Goal: Task Accomplishment & Management: Manage account settings

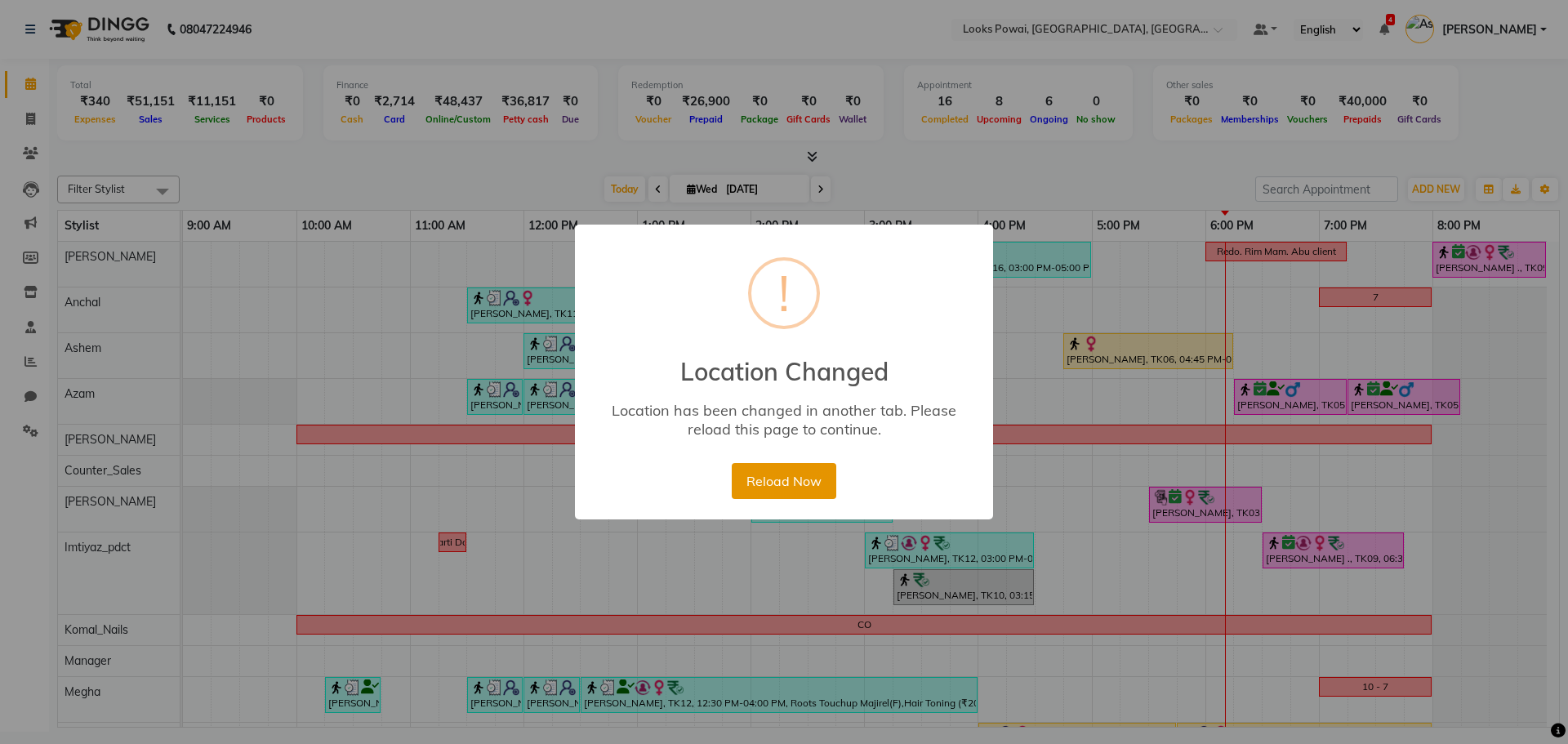
click at [818, 484] on button "Reload Now" at bounding box center [783, 480] width 103 height 36
click at [788, 475] on button "Reload Now" at bounding box center [783, 480] width 103 height 36
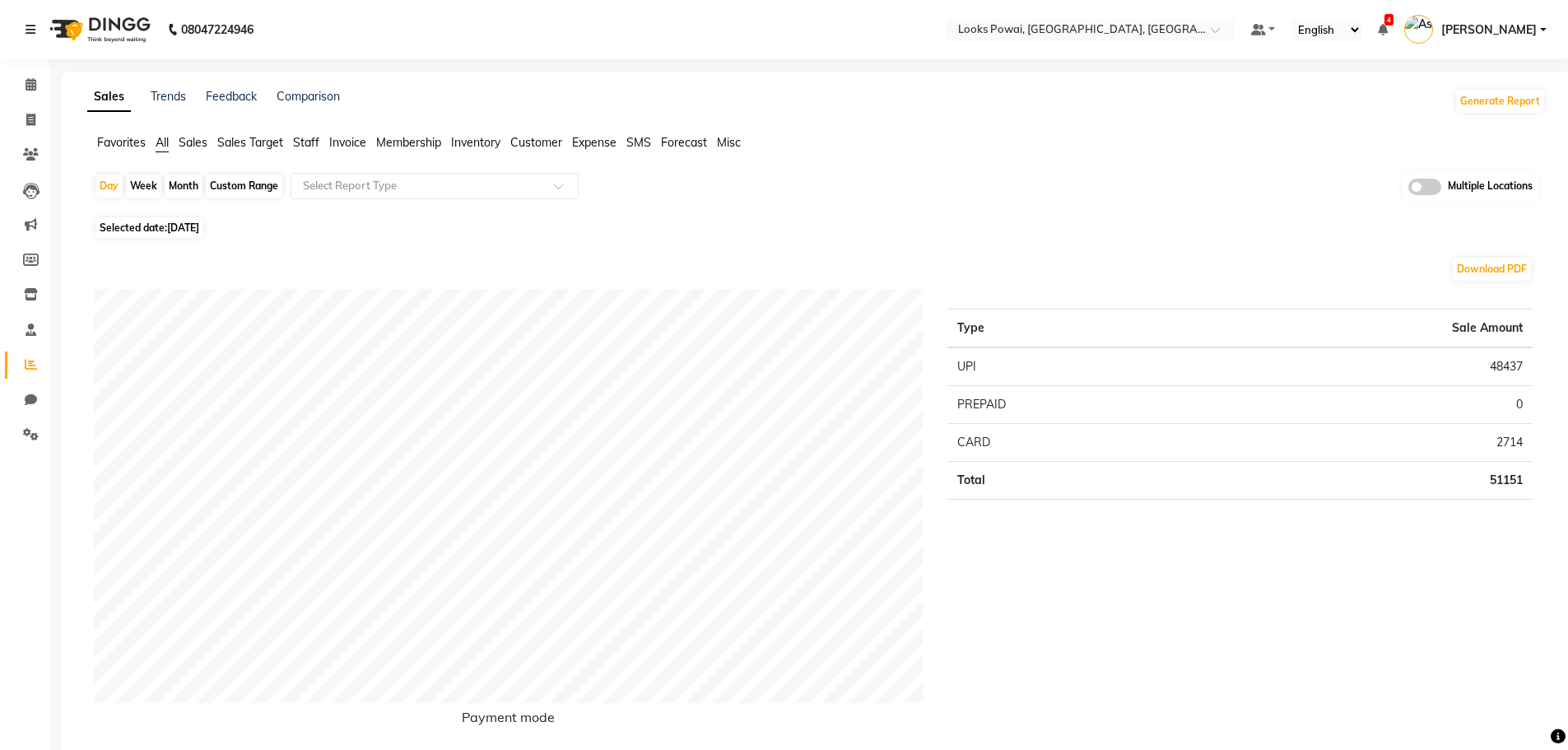
click at [33, 357] on span at bounding box center [30, 365] width 29 height 19
click at [352, 135] on span "Invoice" at bounding box center [347, 141] width 37 height 15
click at [402, 183] on input "text" at bounding box center [418, 186] width 237 height 16
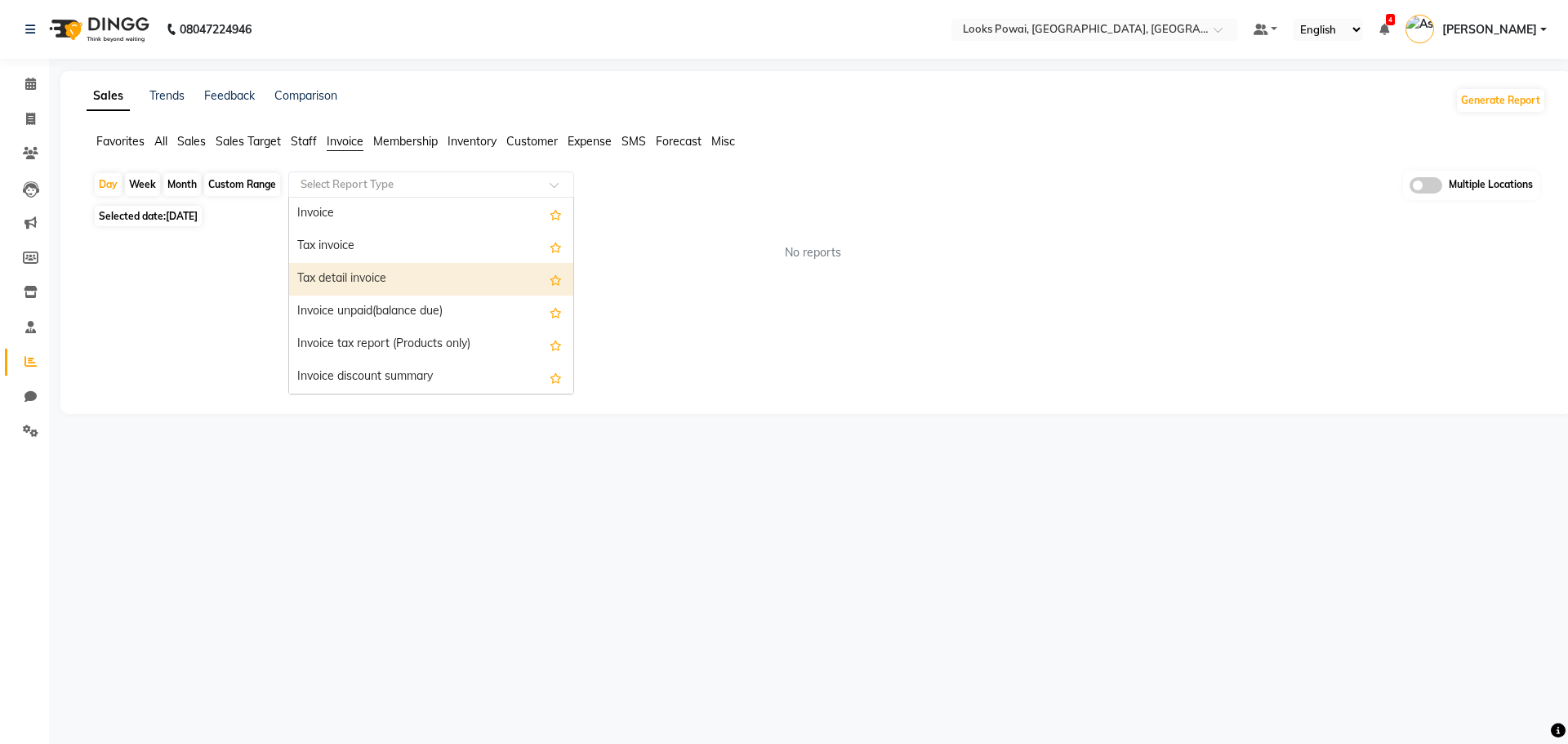
click at [384, 275] on div "Tax detail invoice" at bounding box center [432, 279] width 284 height 33
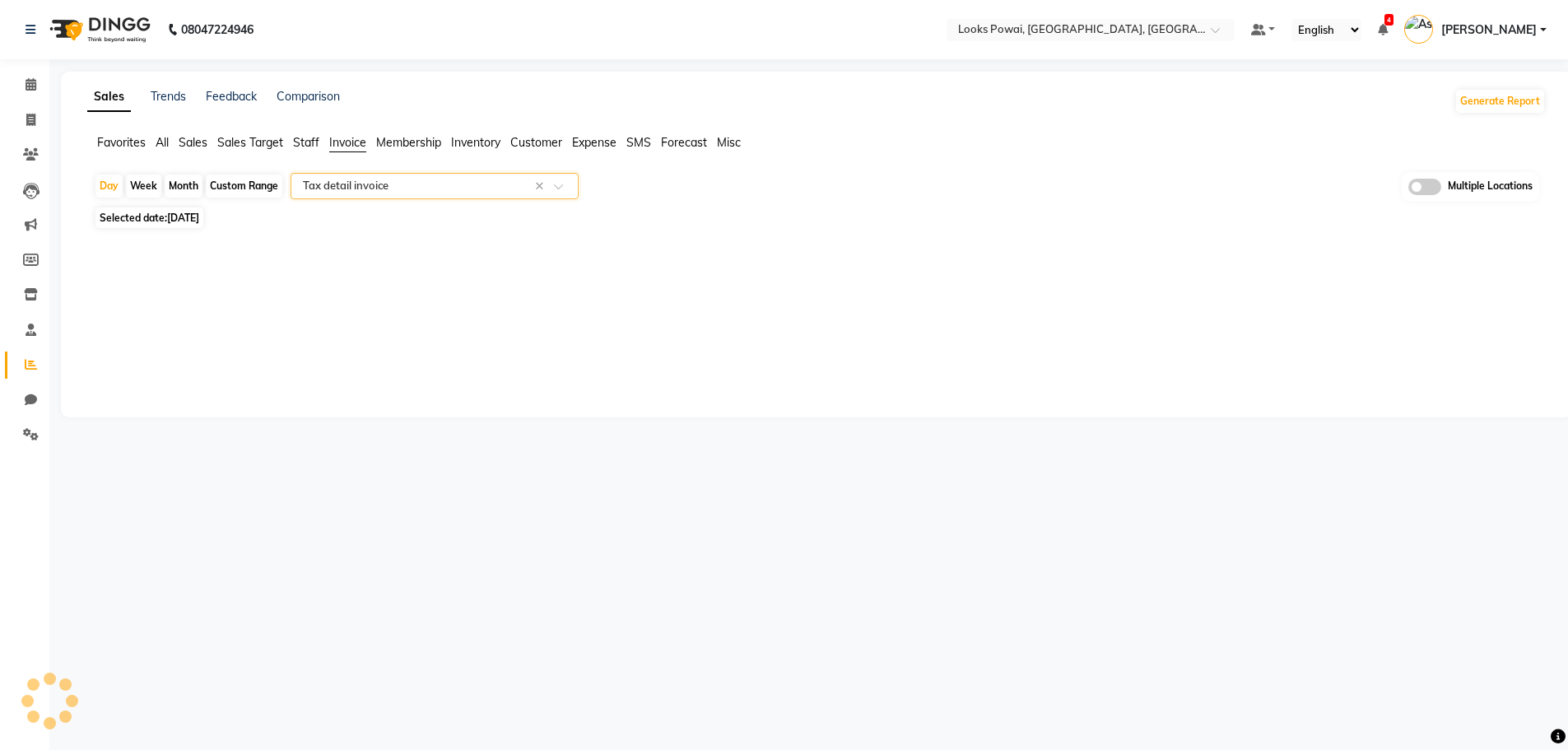
select select "full_report"
select select "pdf"
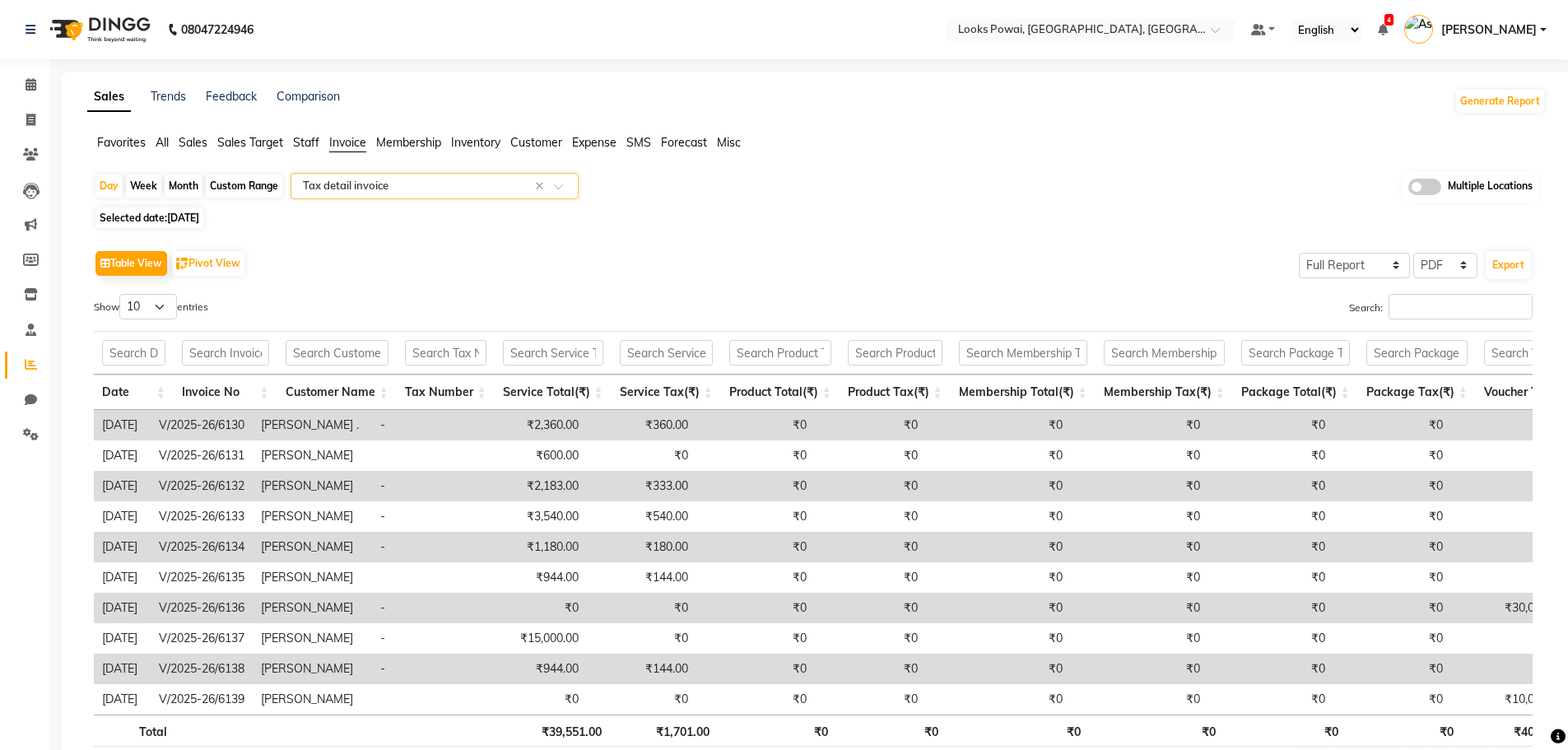
click at [193, 189] on div "Month" at bounding box center [184, 186] width 38 height 23
select select "9"
select select "2025"
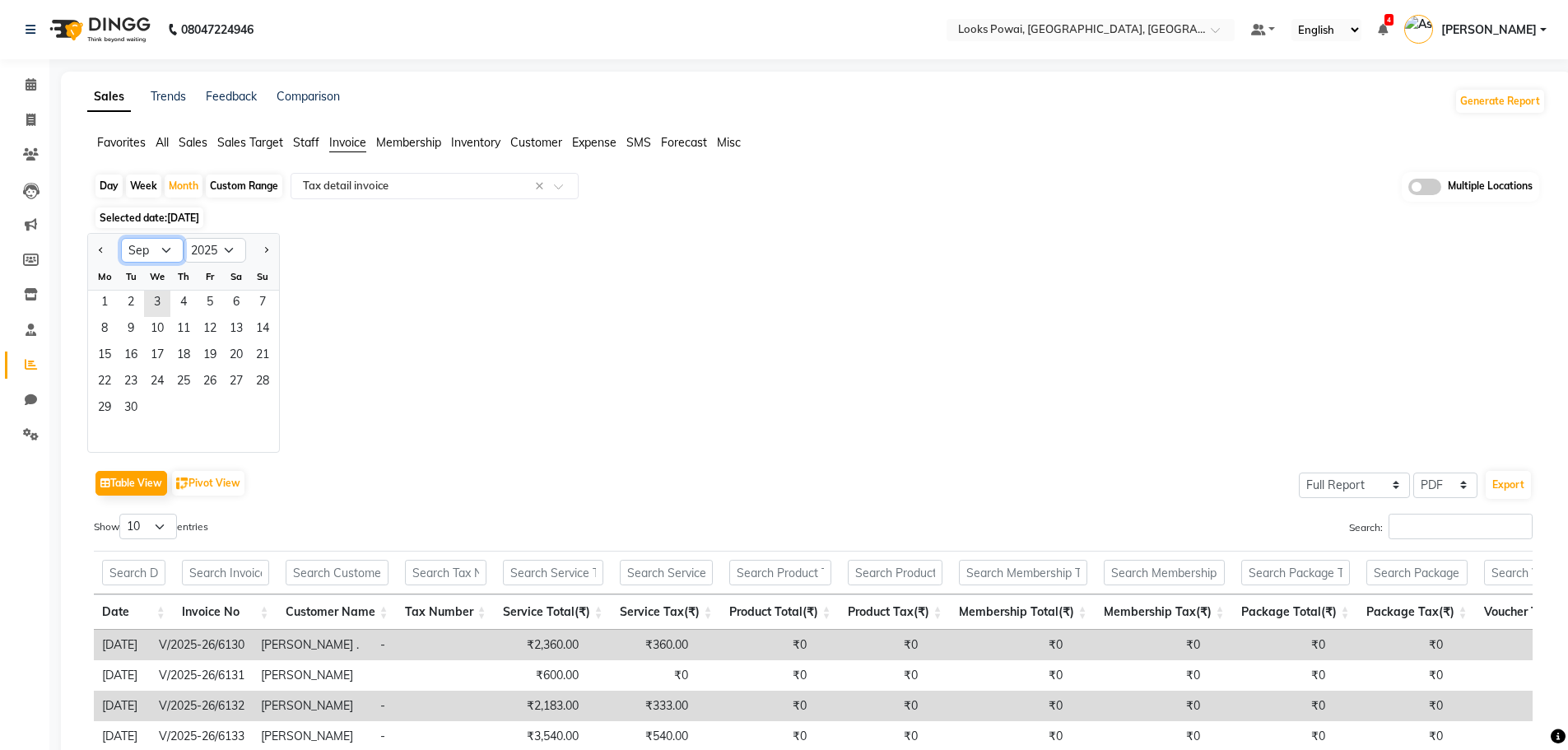
click at [153, 260] on select "Jan Feb Mar Apr May Jun Jul Aug Sep Oct Nov Dec" at bounding box center [152, 250] width 63 height 24
select select "8"
click at [121, 238] on select "Jan Feb Mar Apr May Jun Jul Aug Sep Oct Nov Dec" at bounding box center [152, 250] width 63 height 24
click at [221, 297] on span "1" at bounding box center [210, 304] width 26 height 26
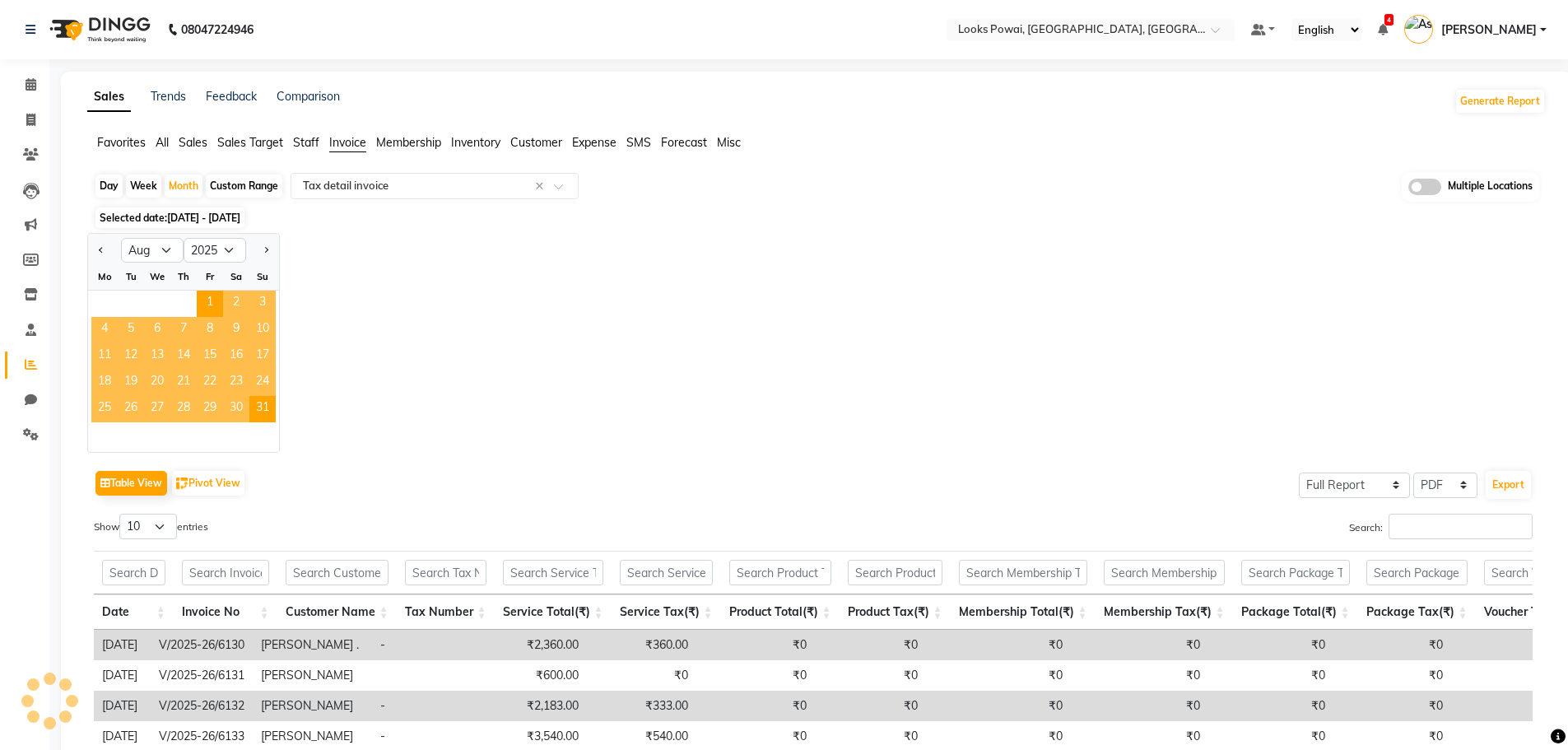
click at [744, 367] on div "Jan Feb Mar Apr May Jun Jul Aug Sep Oct Nov Dec 2015 2016 2017 2018 2019 2020 2…" at bounding box center [816, 342] width 1459 height 220
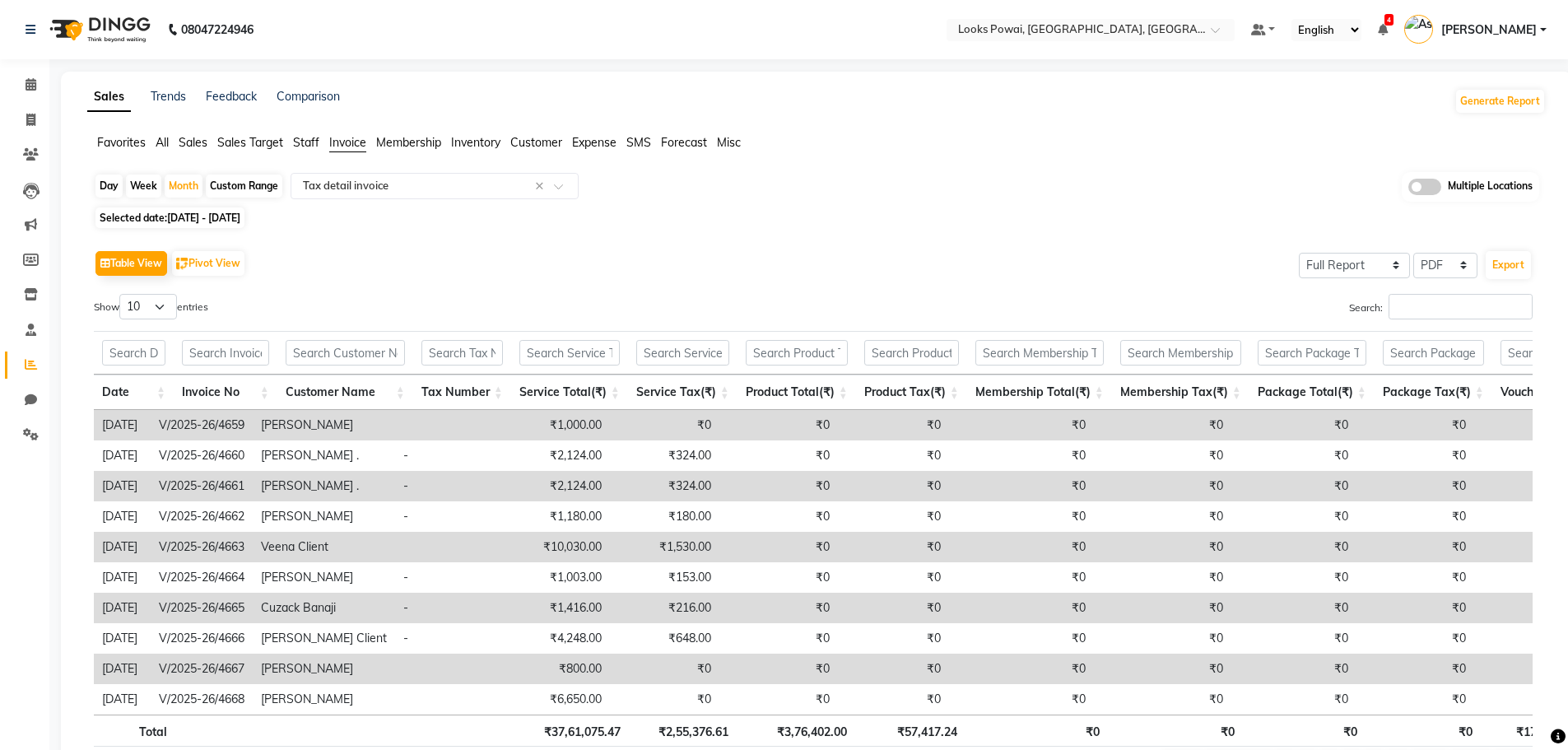
scroll to position [114, 0]
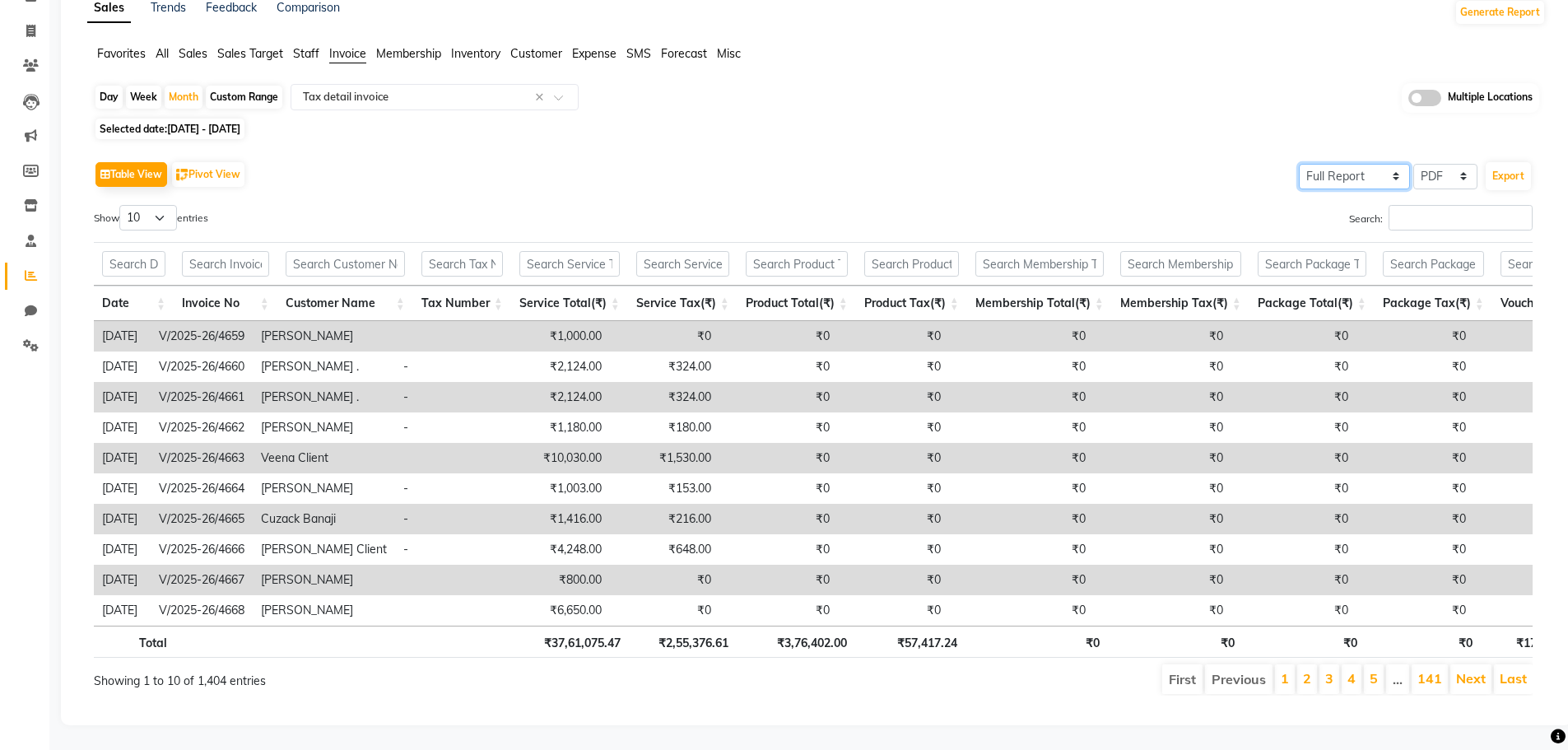
click at [1396, 164] on select "Select Full Report Filtered Report" at bounding box center [1354, 176] width 111 height 25
click at [1446, 164] on select "Select CSV PDF" at bounding box center [1446, 176] width 64 height 25
select select "csv"
click at [1413, 164] on select "Select CSV PDF" at bounding box center [1446, 176] width 64 height 25
click at [1356, 164] on select "Select Full Report Filtered Report" at bounding box center [1354, 176] width 111 height 25
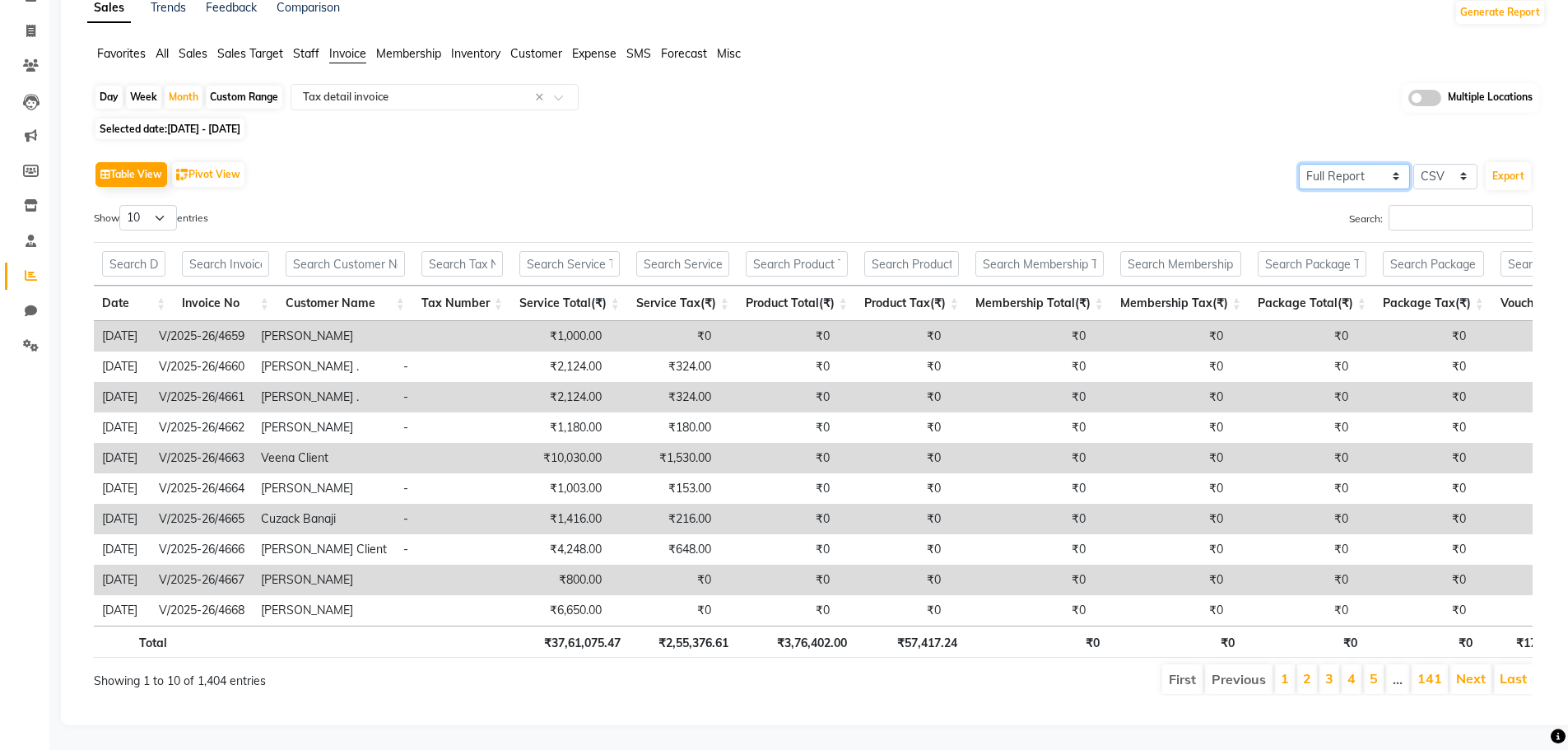
click at [1300, 164] on select "Select Full Report Filtered Report" at bounding box center [1354, 176] width 111 height 25
click at [1493, 162] on button "Export" at bounding box center [1508, 176] width 45 height 28
drag, startPoint x: 34, startPoint y: 322, endPoint x: 34, endPoint y: 312, distance: 10.0
click at [34, 339] on icon at bounding box center [31, 345] width 16 height 12
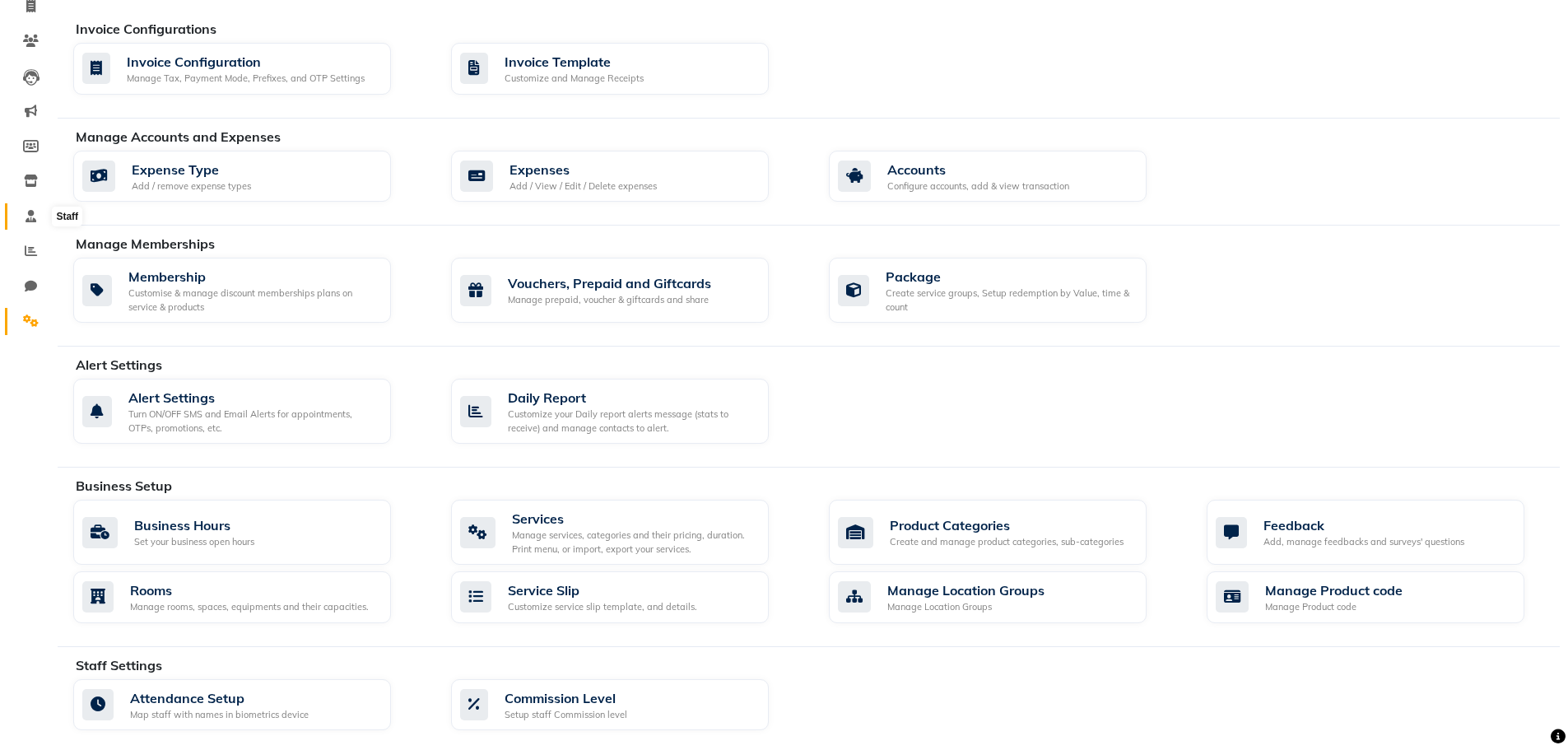
click at [30, 214] on icon at bounding box center [30, 216] width 10 height 12
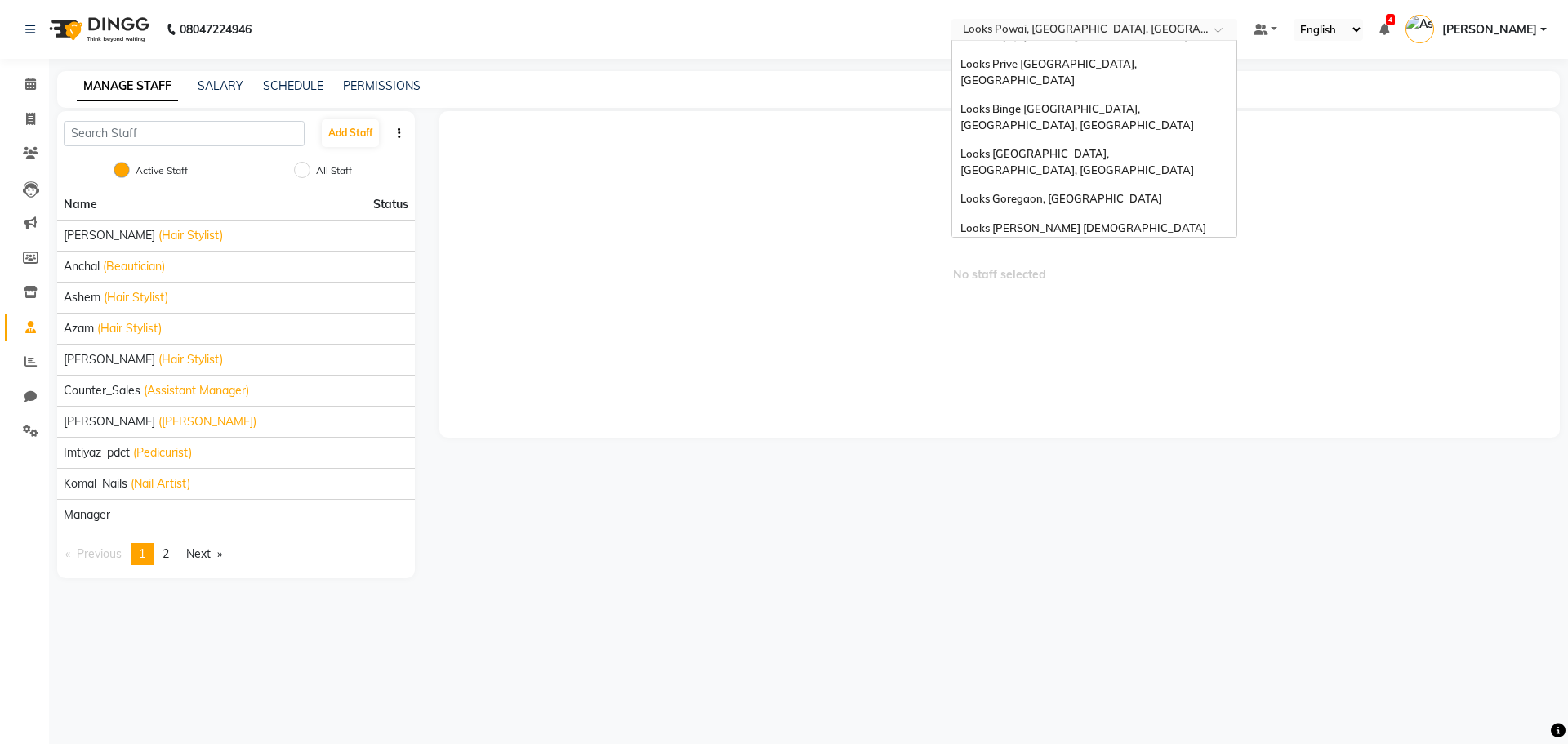
click at [1091, 30] on input "text" at bounding box center [1078, 31] width 237 height 16
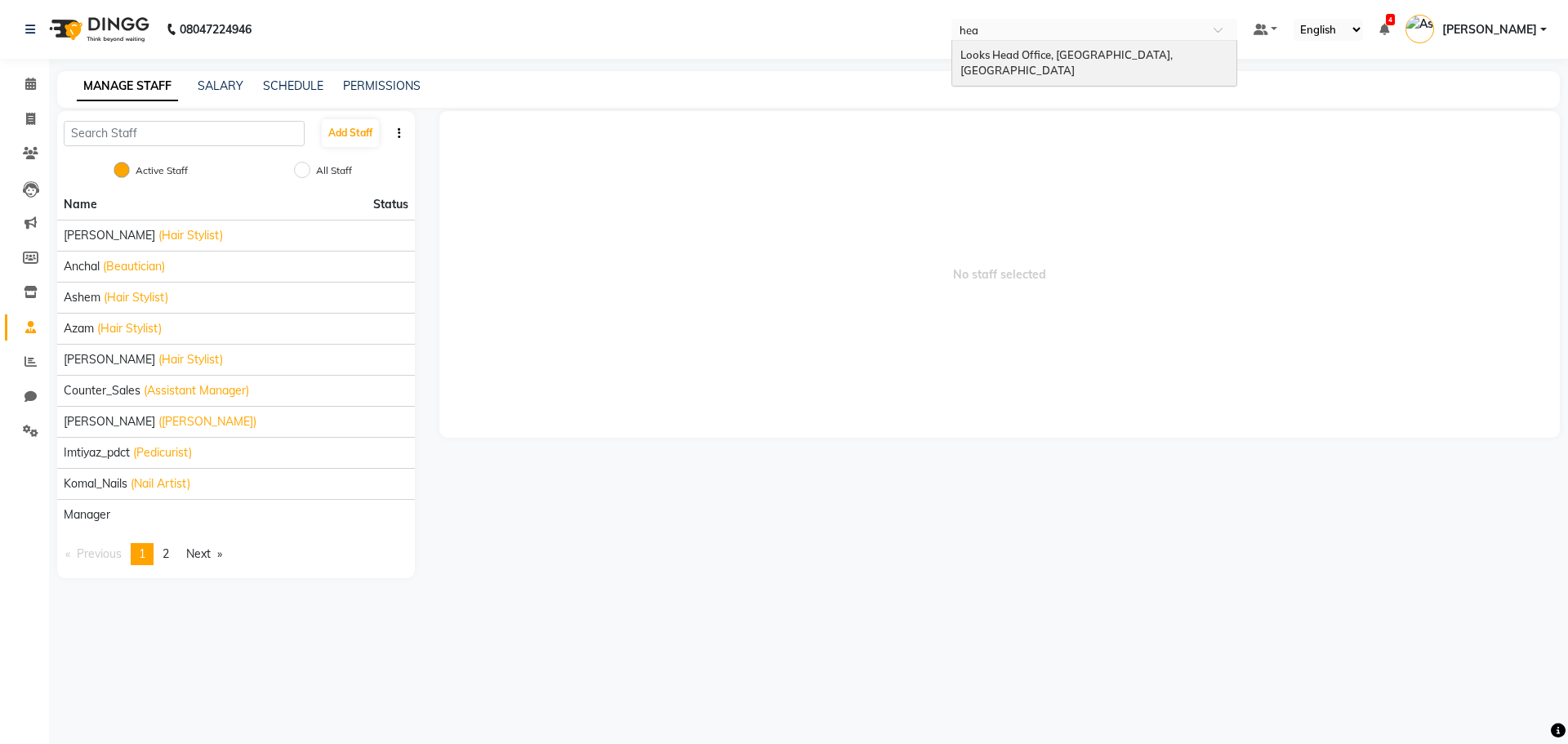
type input "head"
click at [1065, 66] on div "Looks Head Office, [GEOGRAPHIC_DATA], [GEOGRAPHIC_DATA]" at bounding box center [1094, 63] width 284 height 45
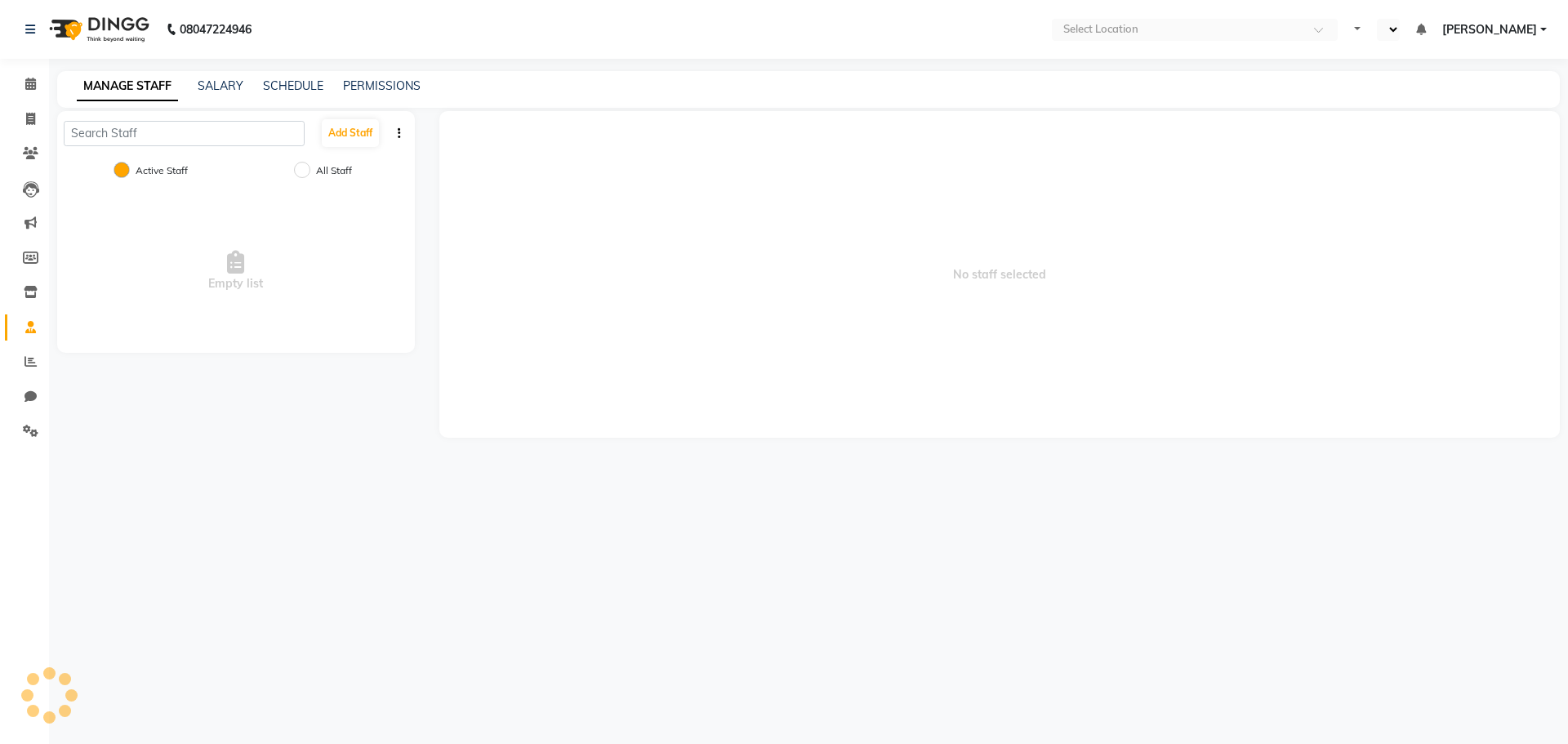
select select "en"
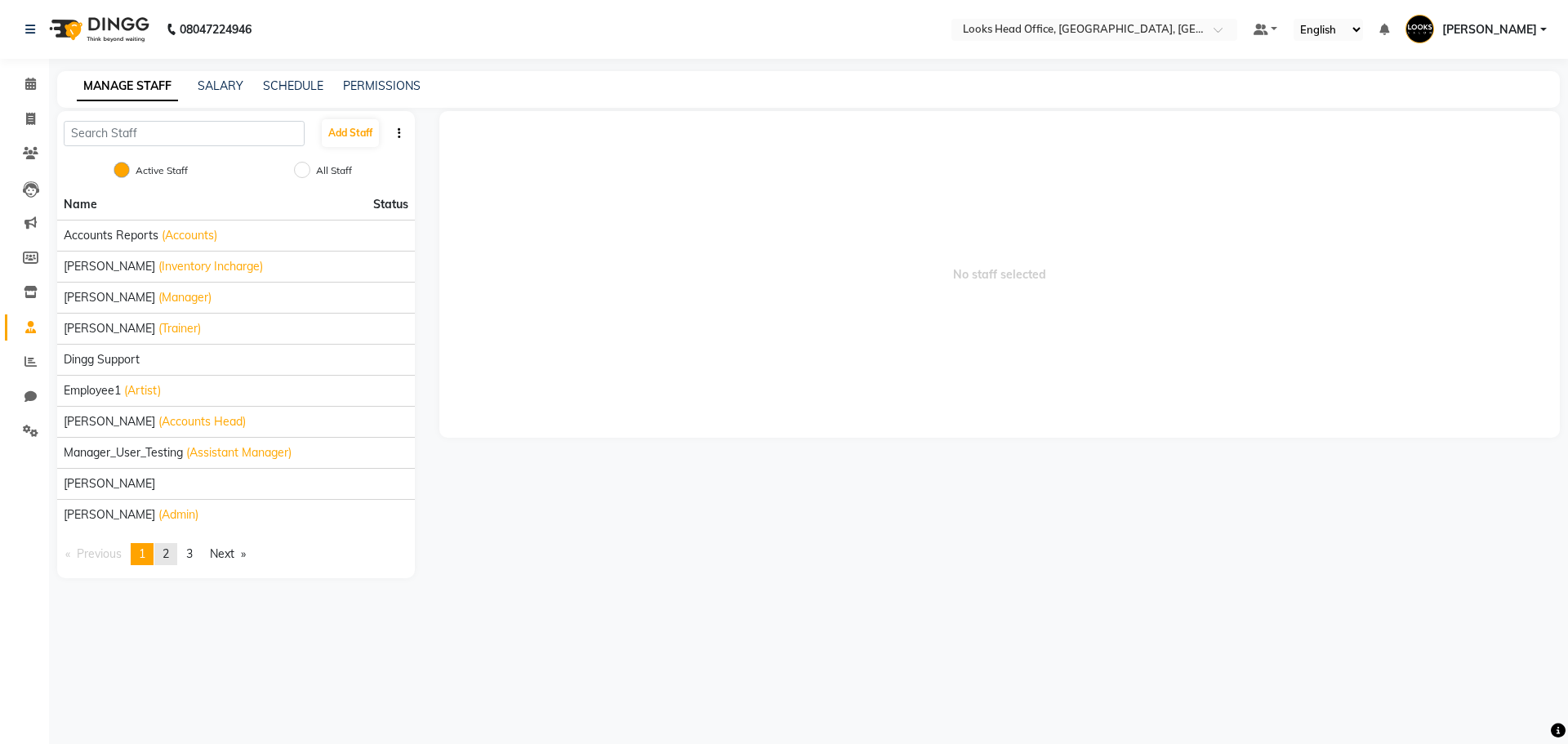
click at [169, 556] on span "2" at bounding box center [166, 553] width 7 height 15
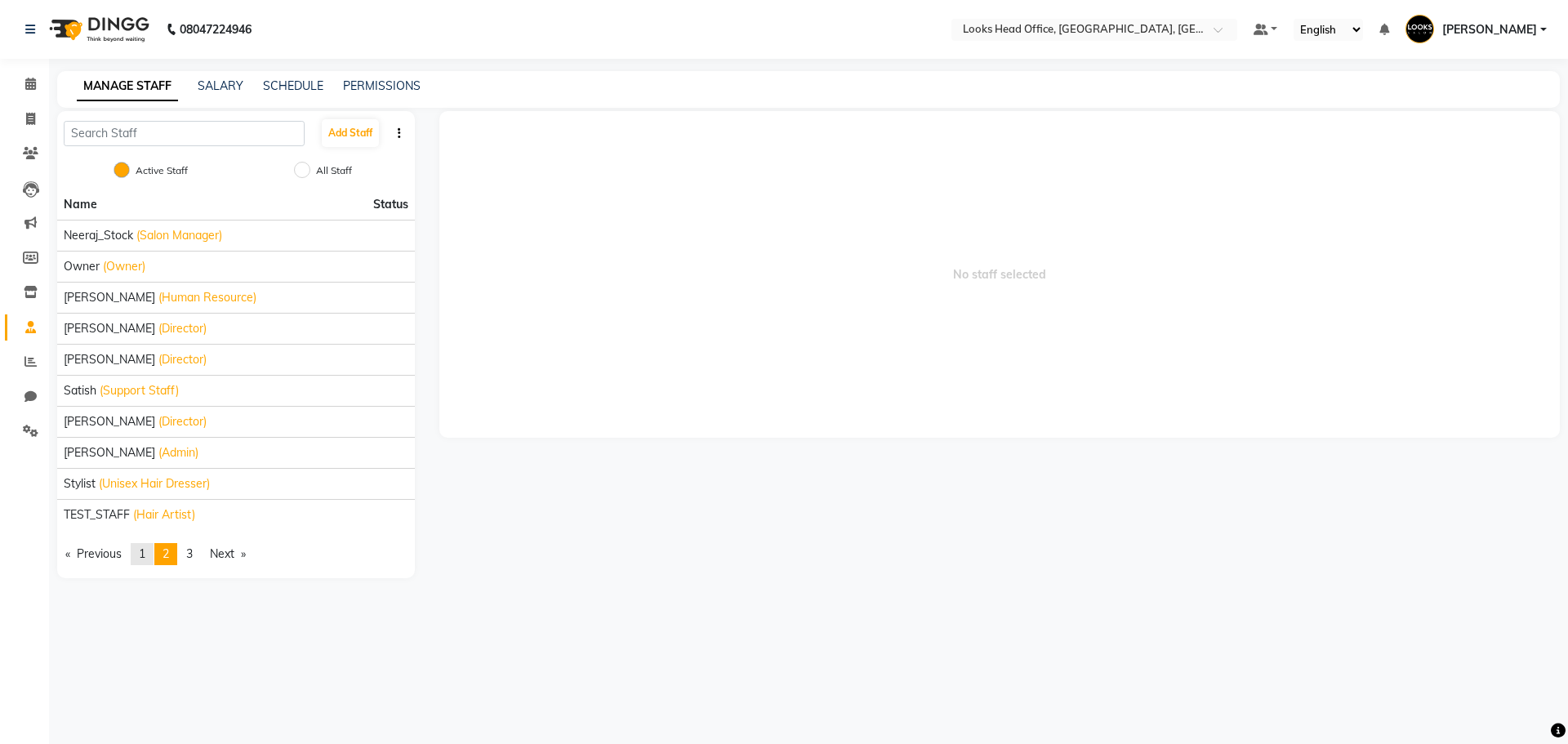
click at [146, 548] on span "1" at bounding box center [142, 553] width 7 height 15
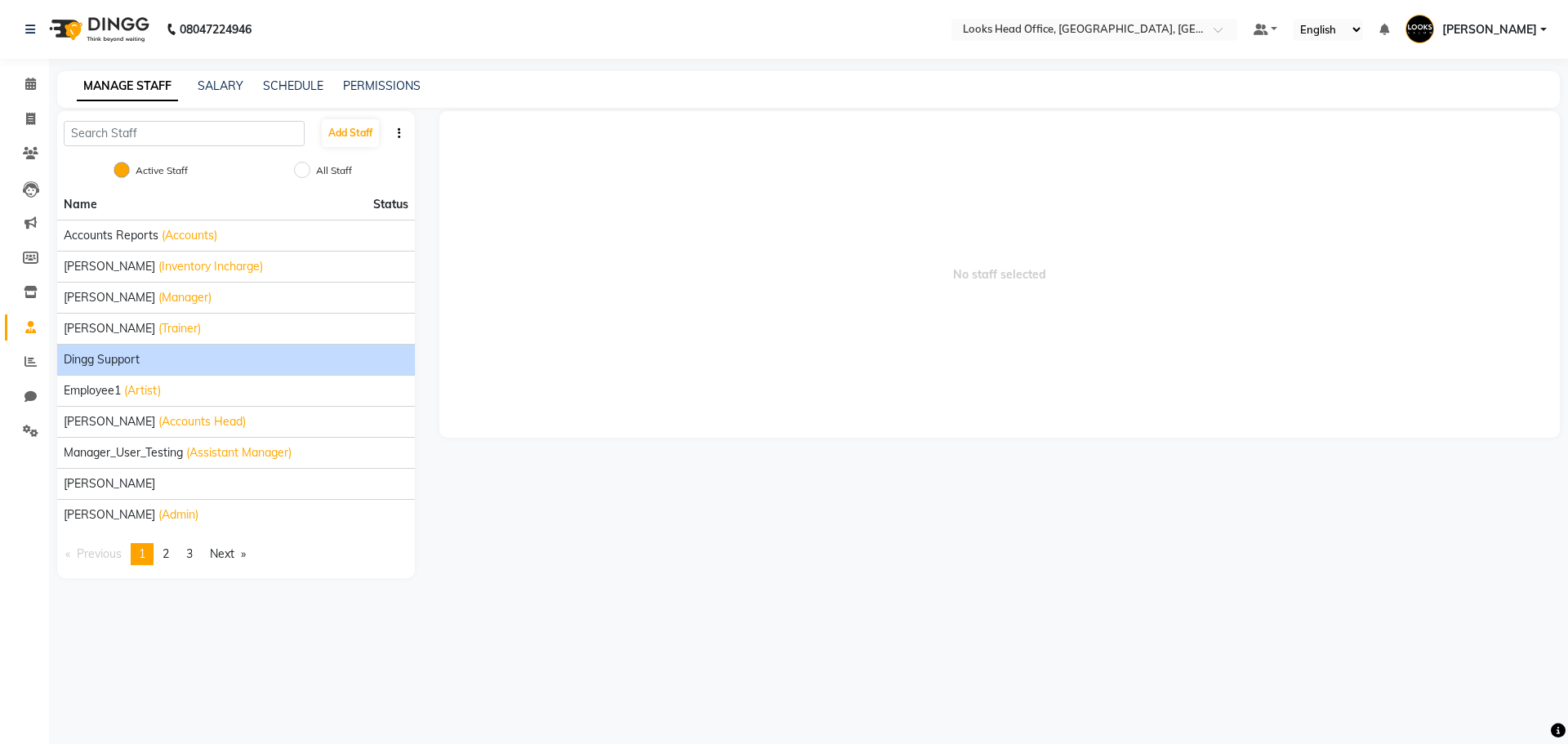
click at [120, 365] on span "Dingg Support" at bounding box center [102, 360] width 76 height 17
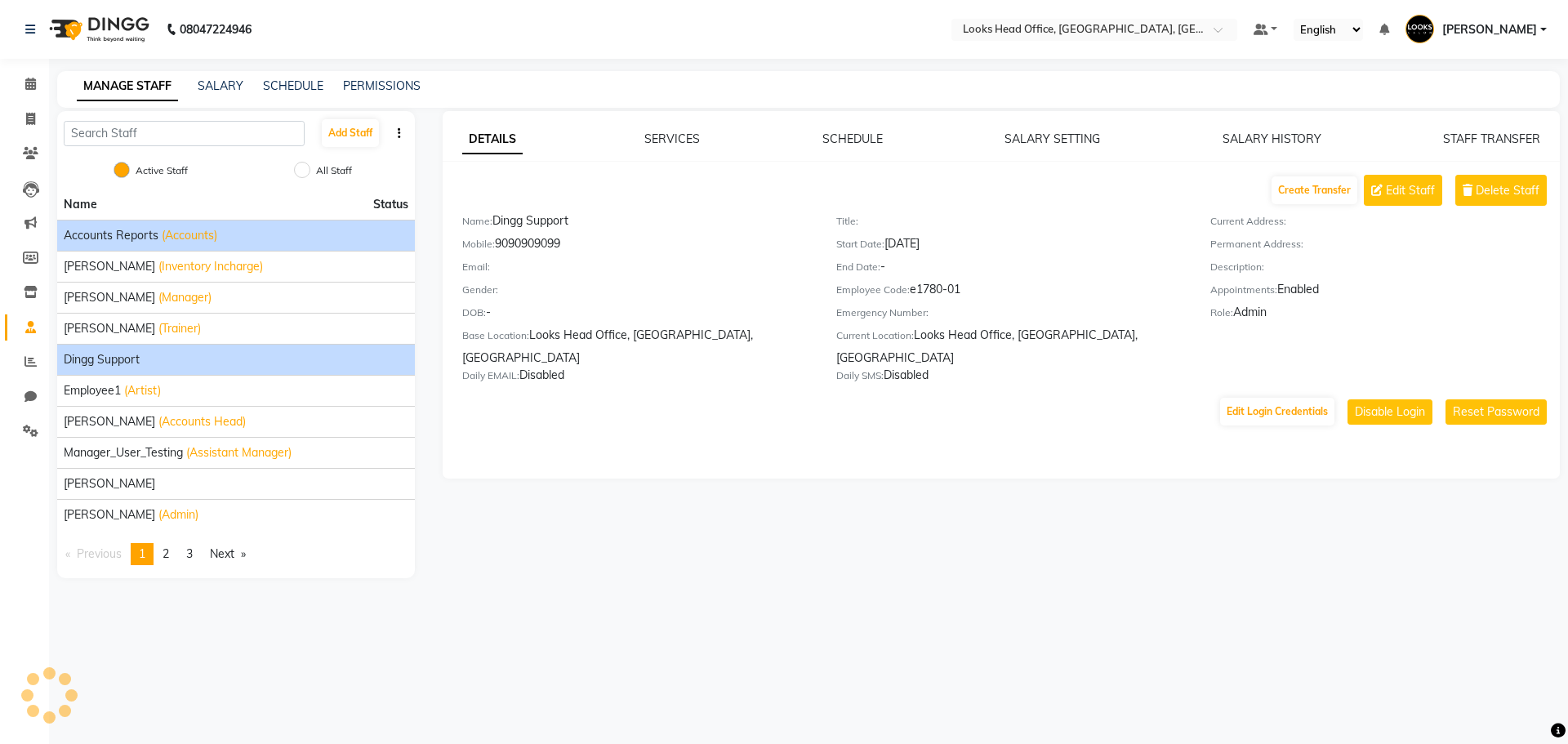
click at [120, 234] on span "Accounts Reports" at bounding box center [111, 236] width 95 height 17
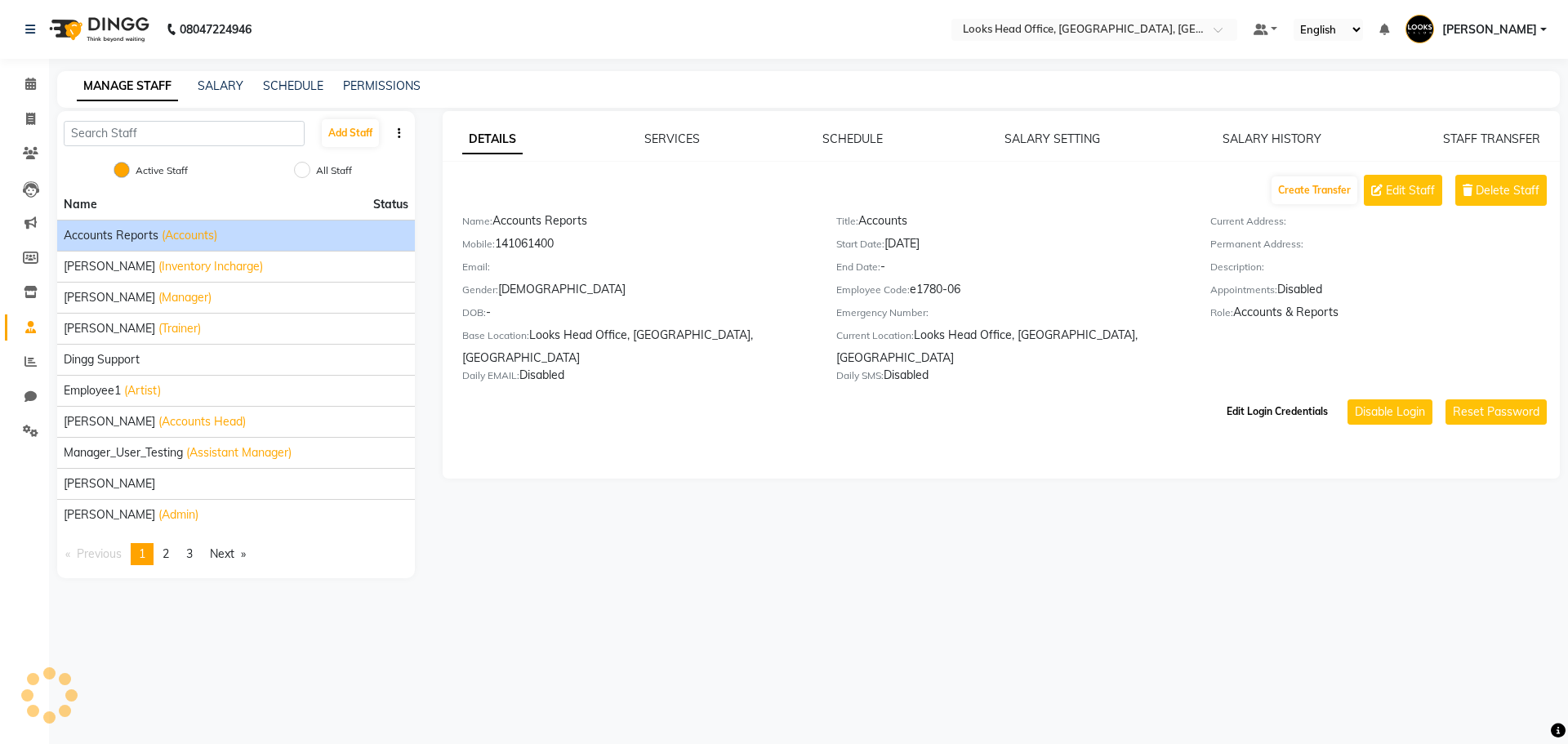
click at [1279, 400] on button "Edit Login Credentials" at bounding box center [1277, 412] width 115 height 28
select select
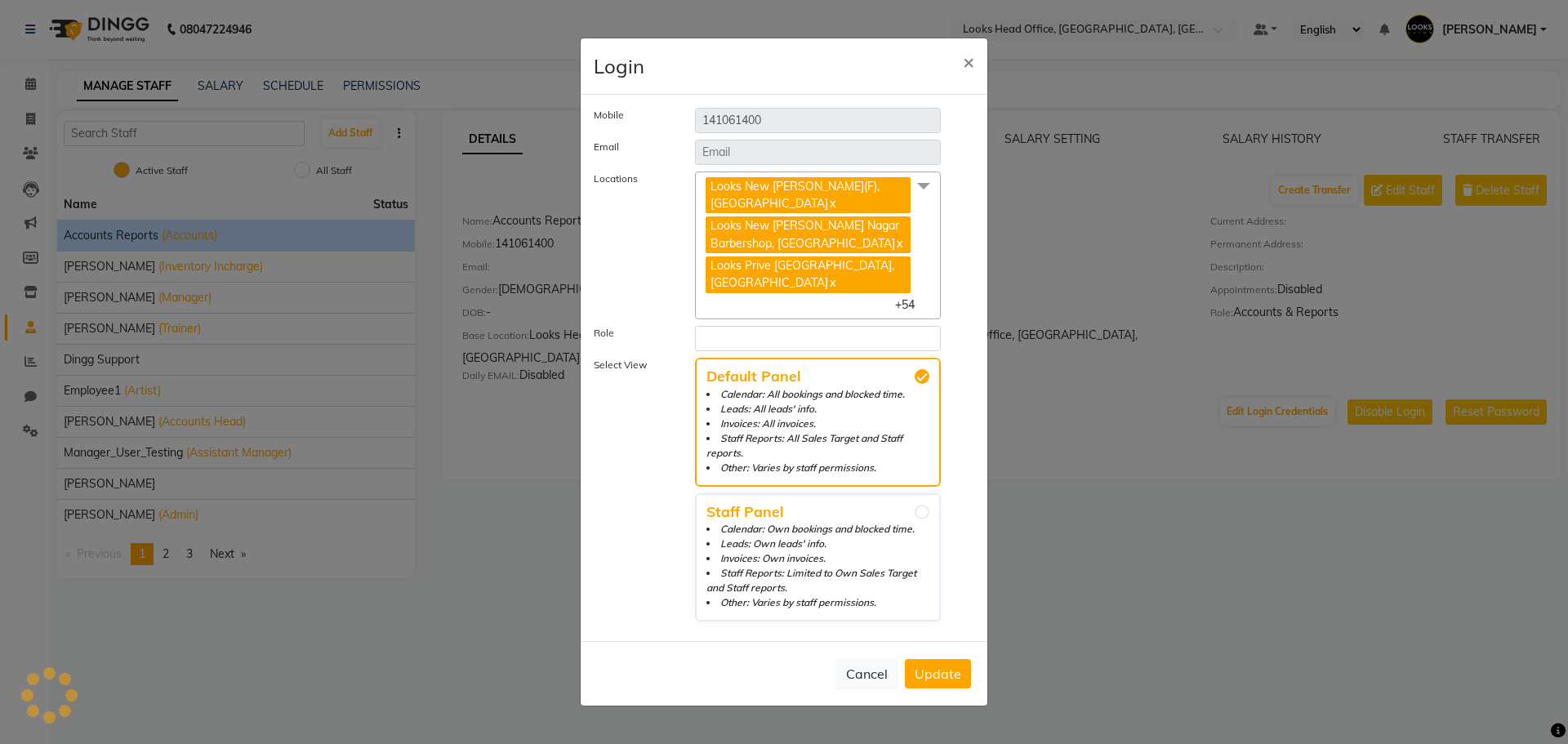
click at [892, 290] on span "Looks Prive Rajouri Garden, New Delhi x" at bounding box center [808, 275] width 205 height 37
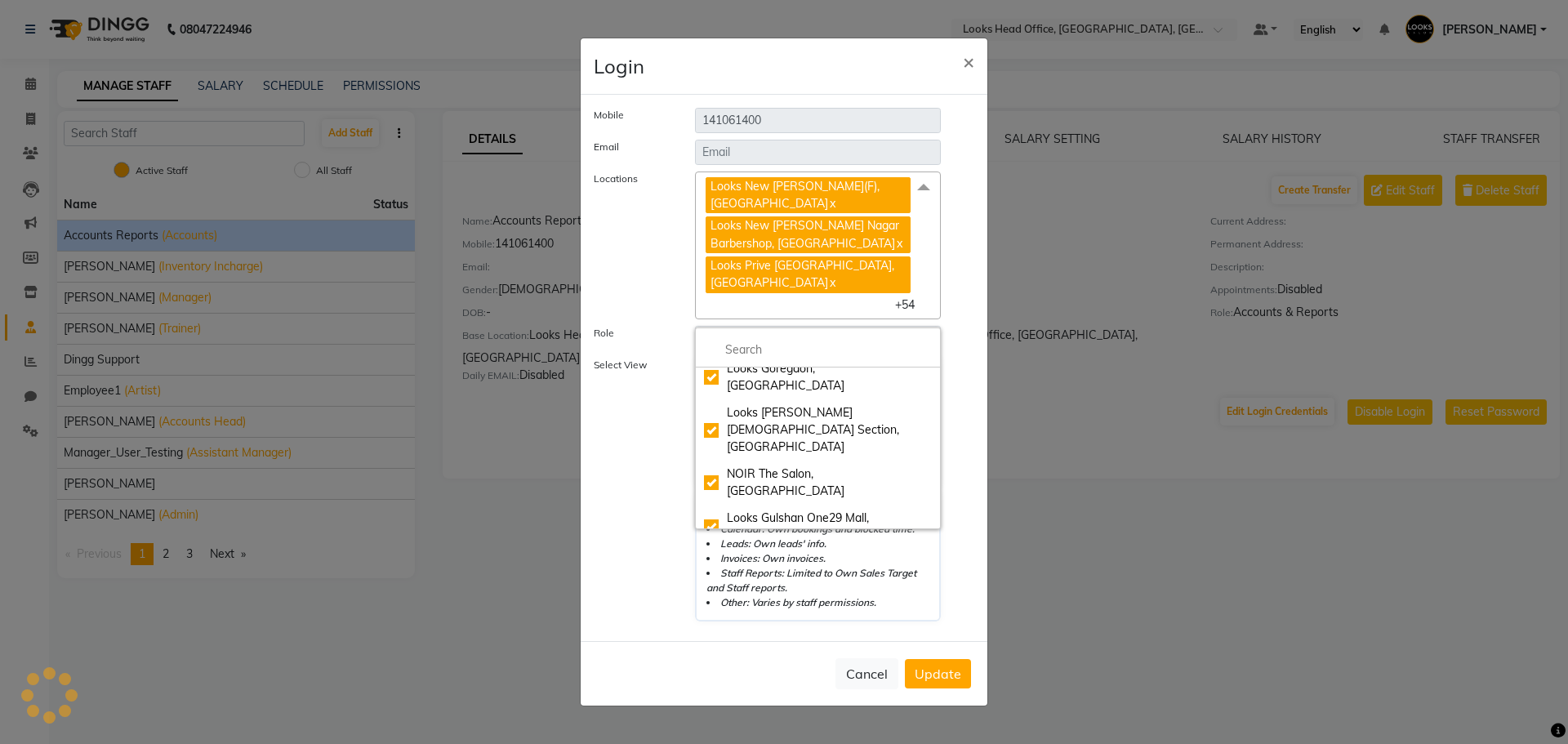
scroll to position [1876, 0]
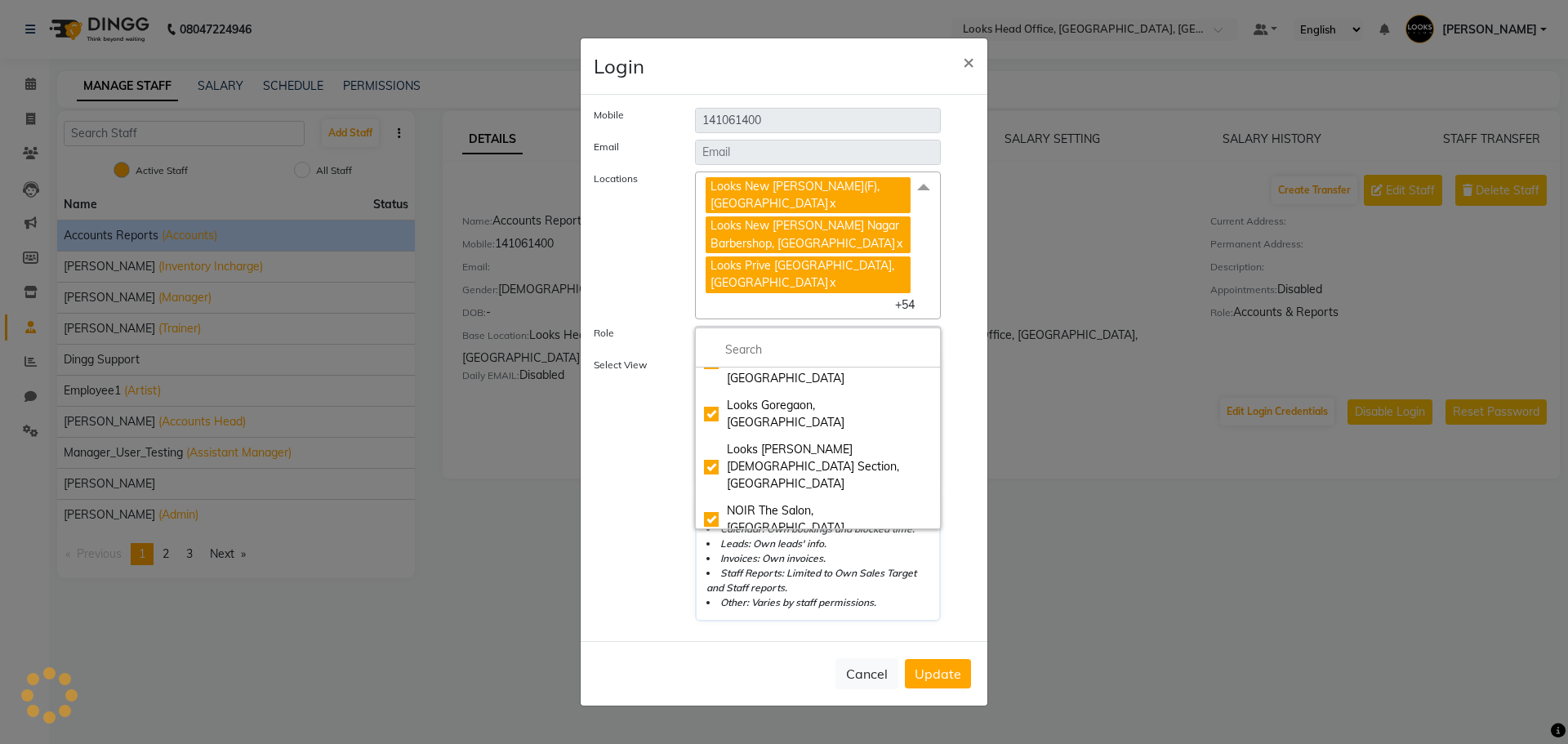
checkbox input "true"
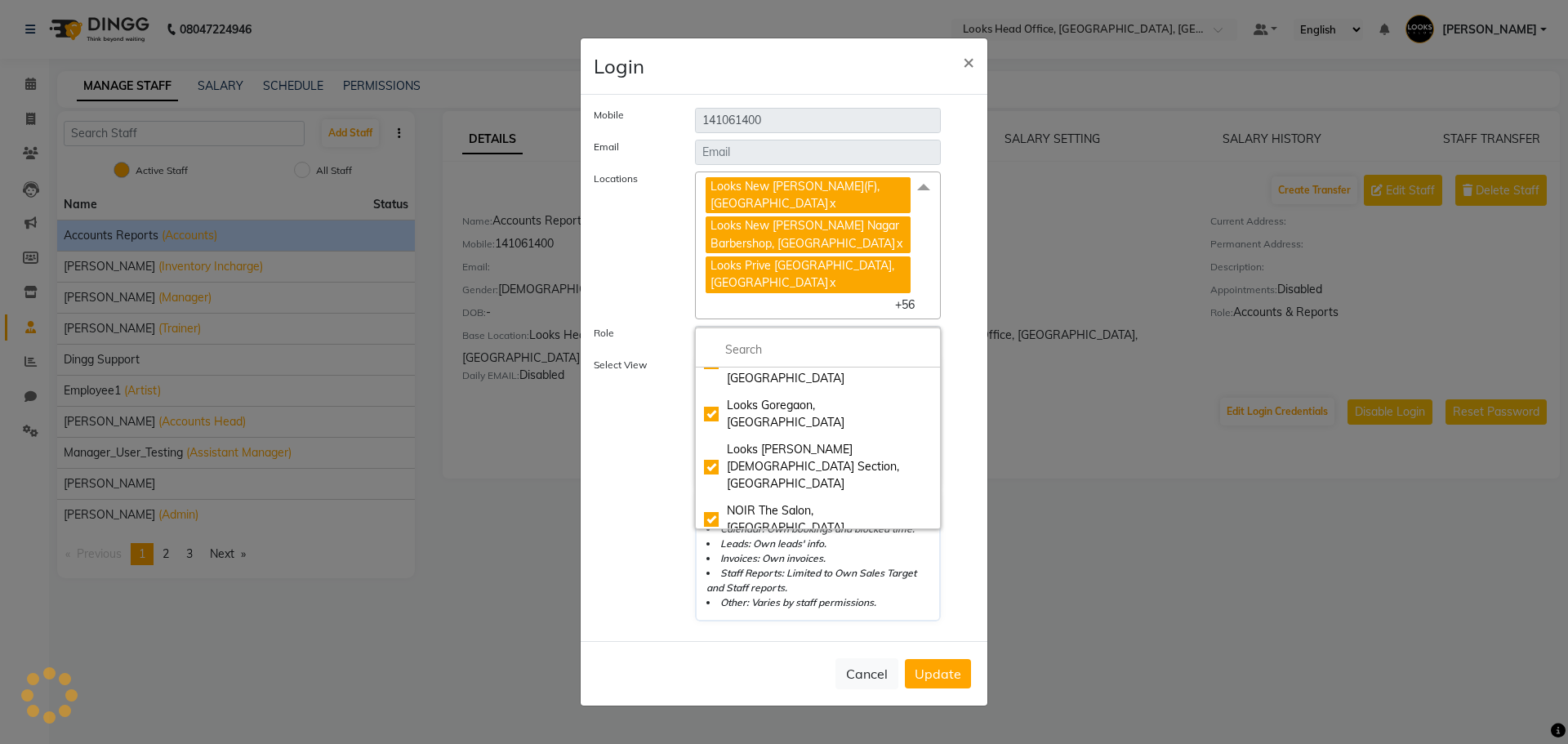
checkbox input "true"
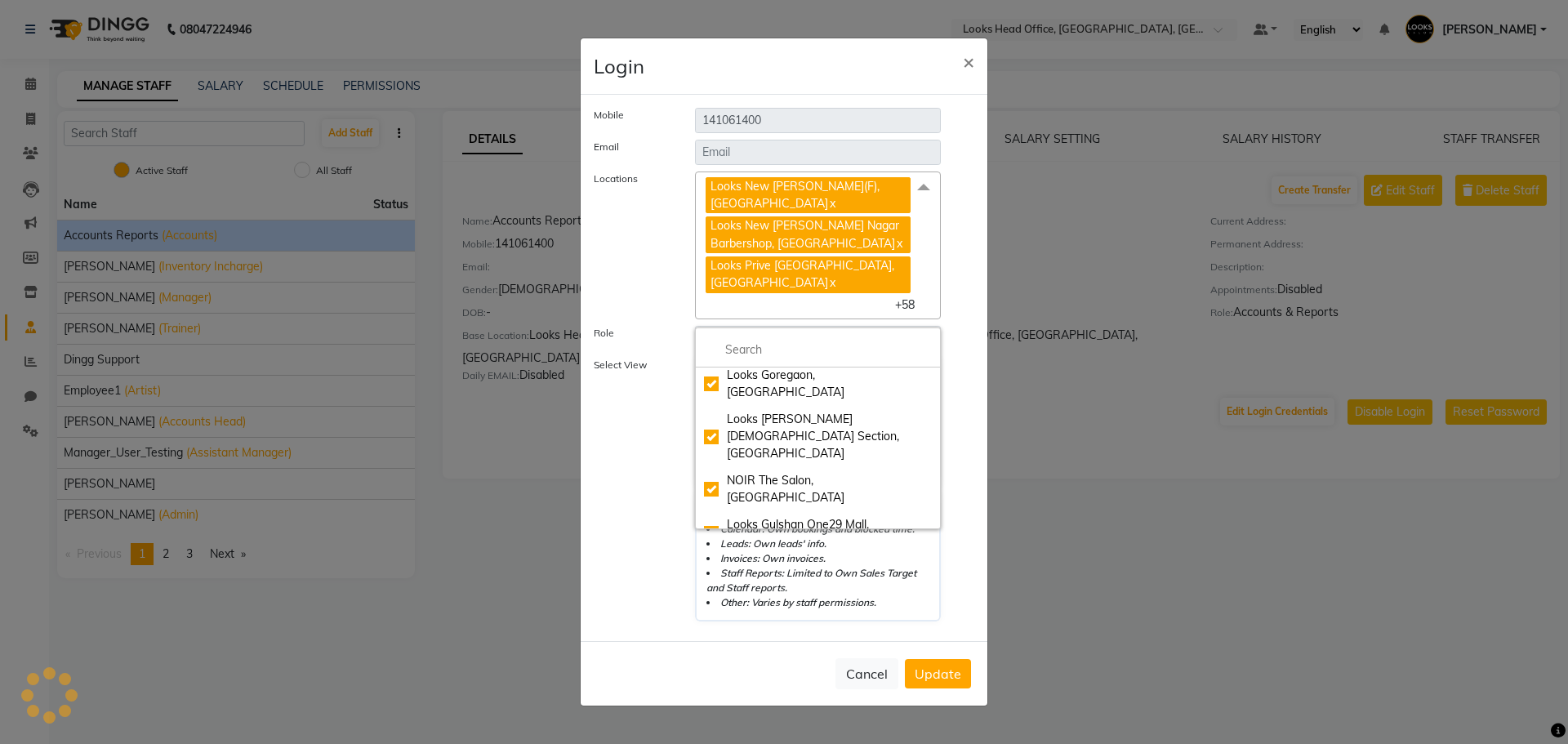
scroll to position [1957, 0]
checkbox input "true"
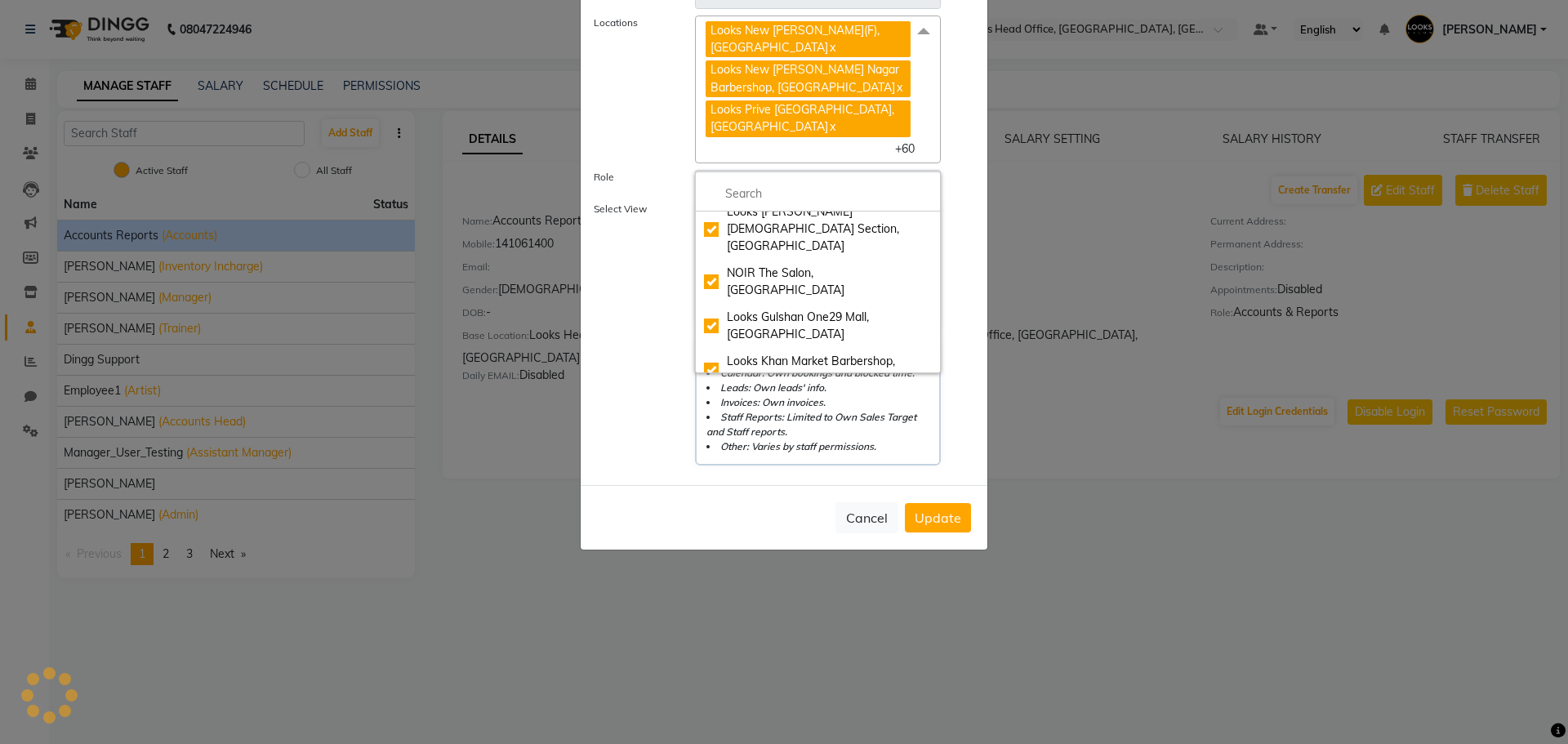
scroll to position [164, 0]
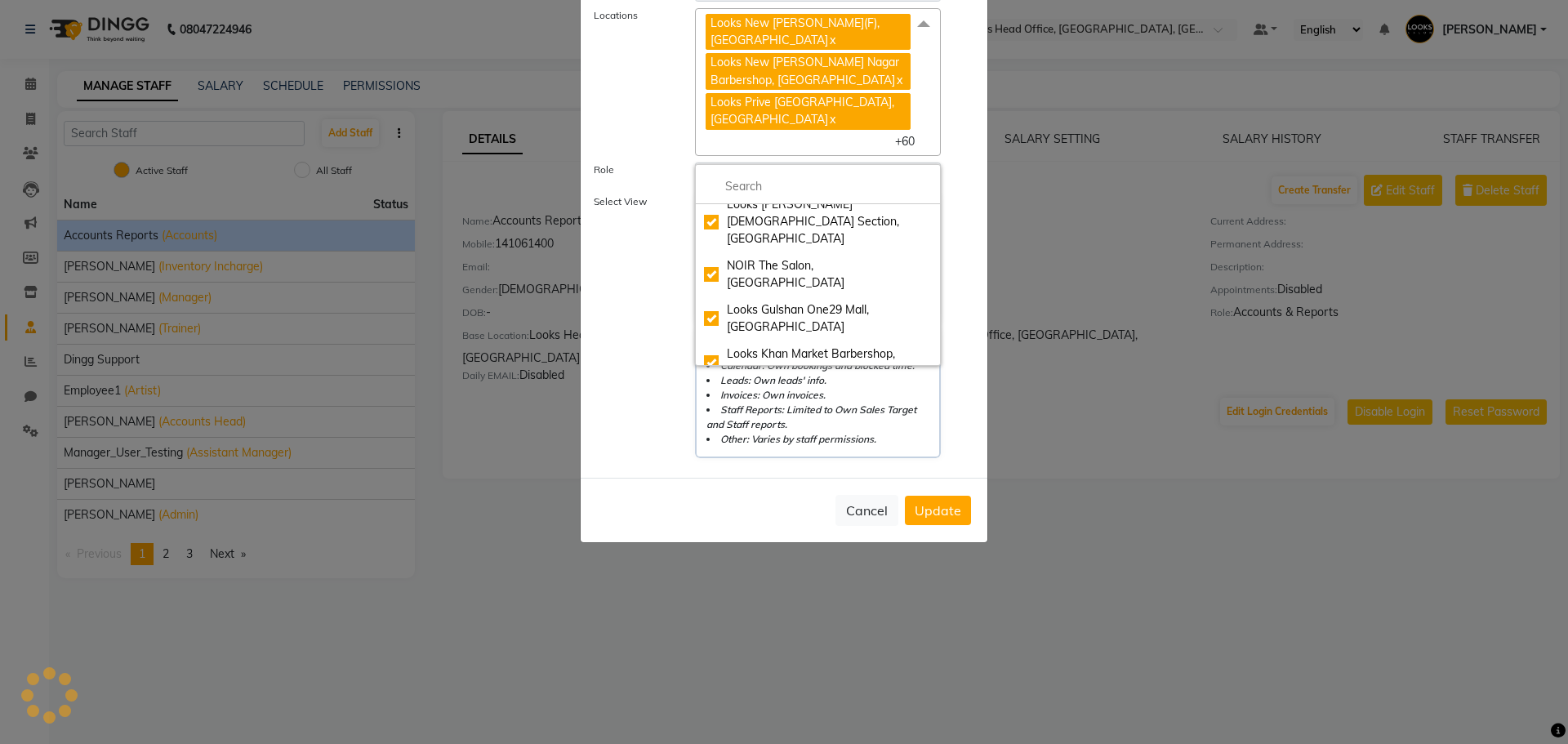
select select "290"
checkbox input "true"
click at [639, 408] on label "Select View" at bounding box center [632, 326] width 102 height 264
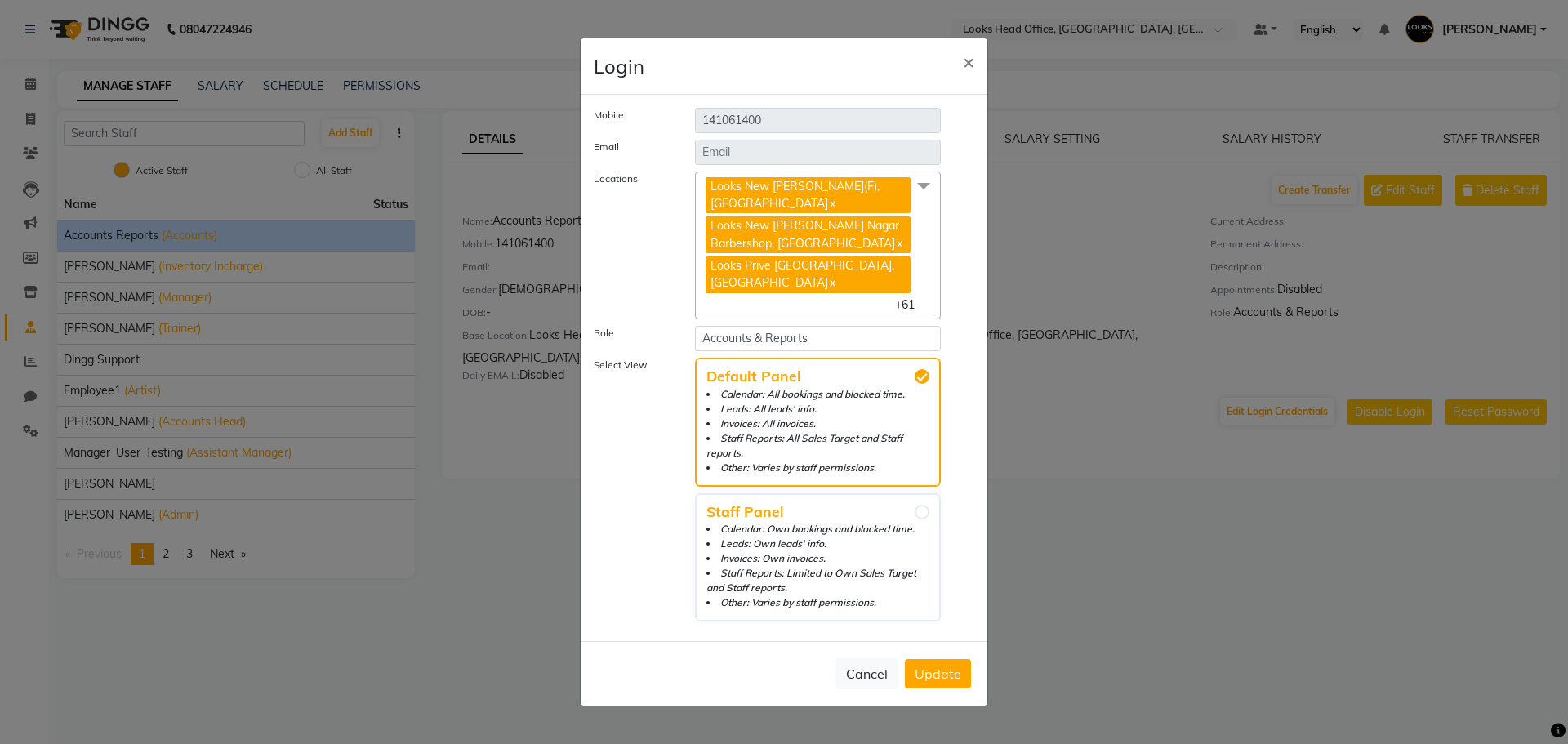
click at [955, 680] on span "Update" at bounding box center [938, 673] width 47 height 16
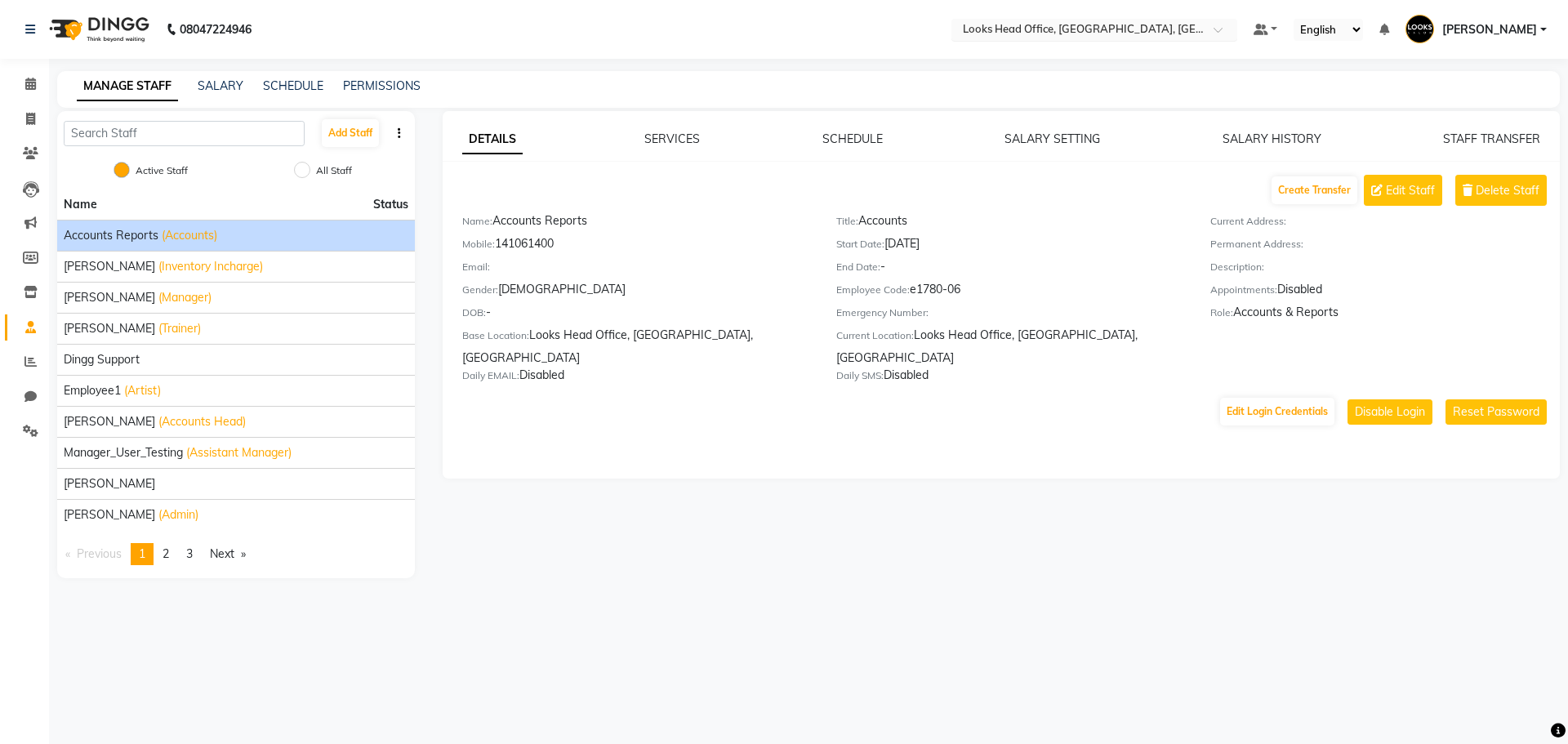
click at [1036, 30] on input "text" at bounding box center [1078, 31] width 237 height 16
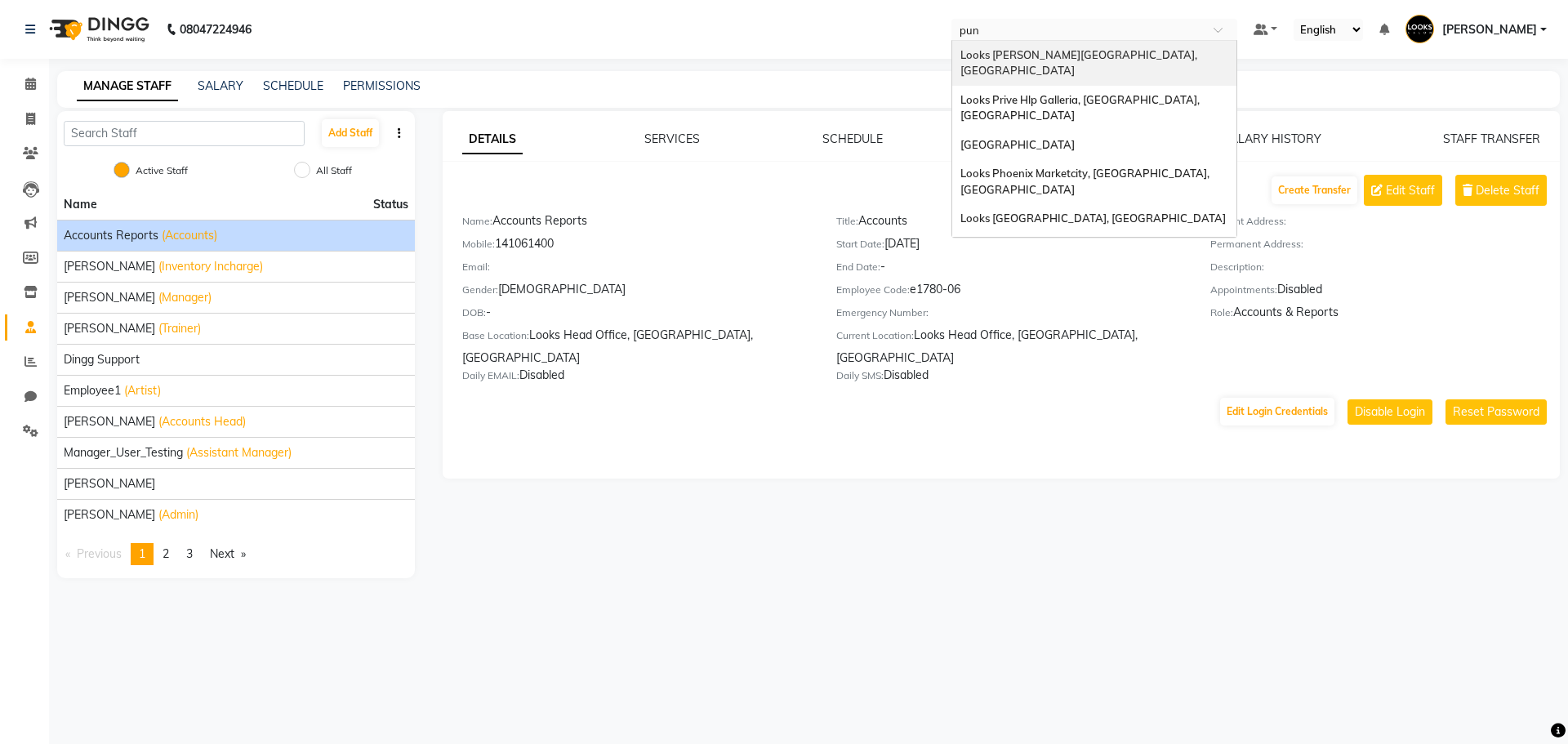
type input "pune"
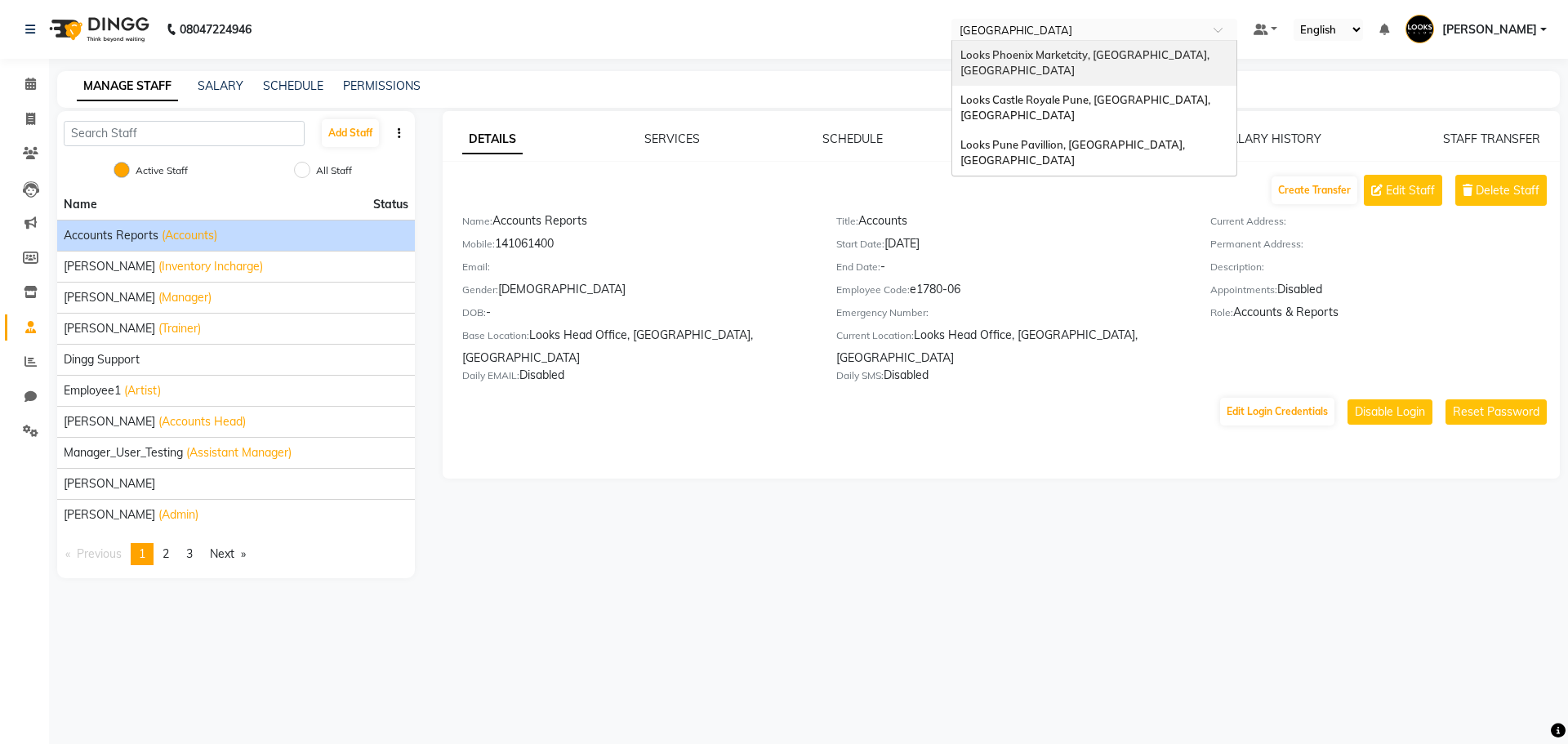
click at [1050, 59] on span "Looks Phoenix Marketcity, [GEOGRAPHIC_DATA], [GEOGRAPHIC_DATA]" at bounding box center [1086, 63] width 252 height 29
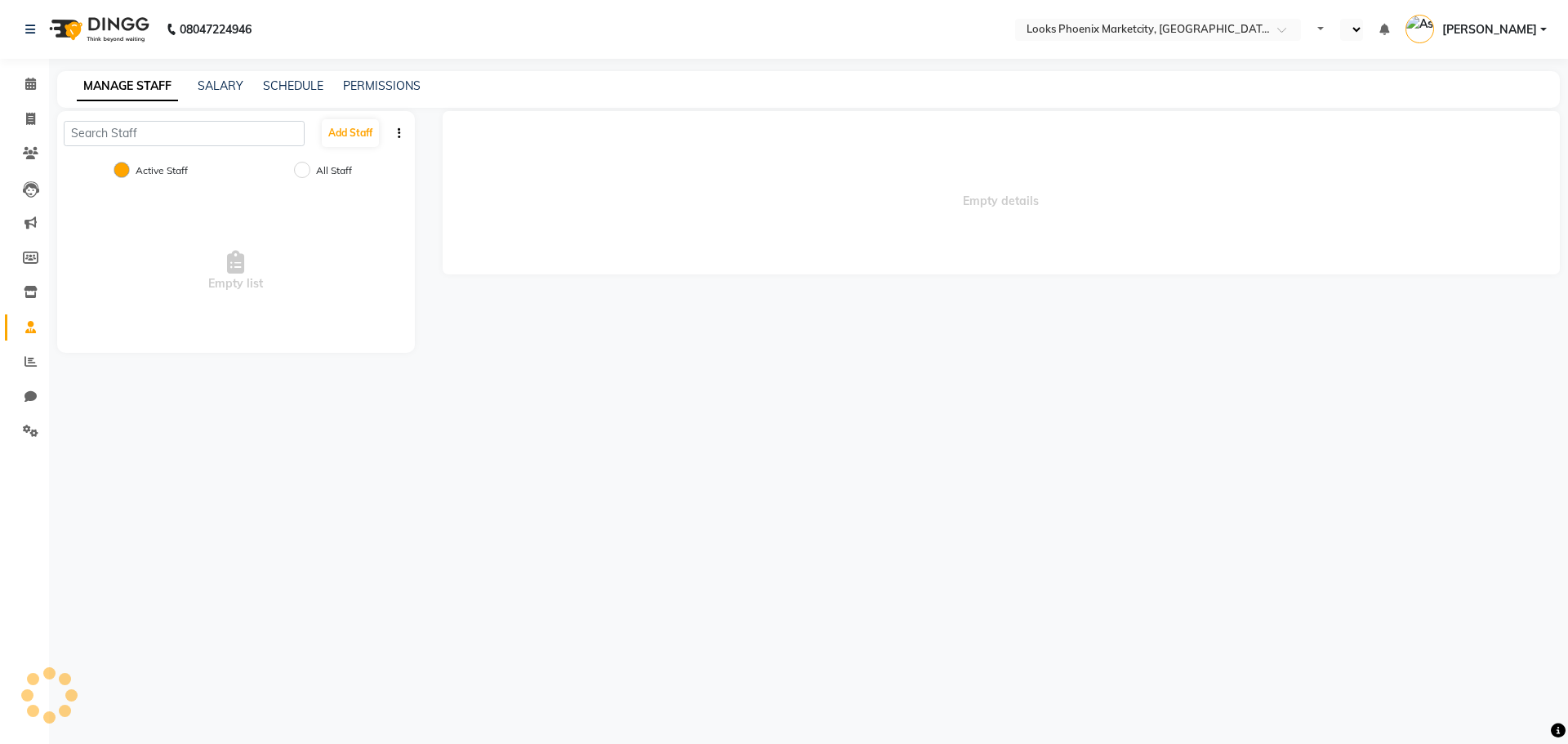
select select "en"
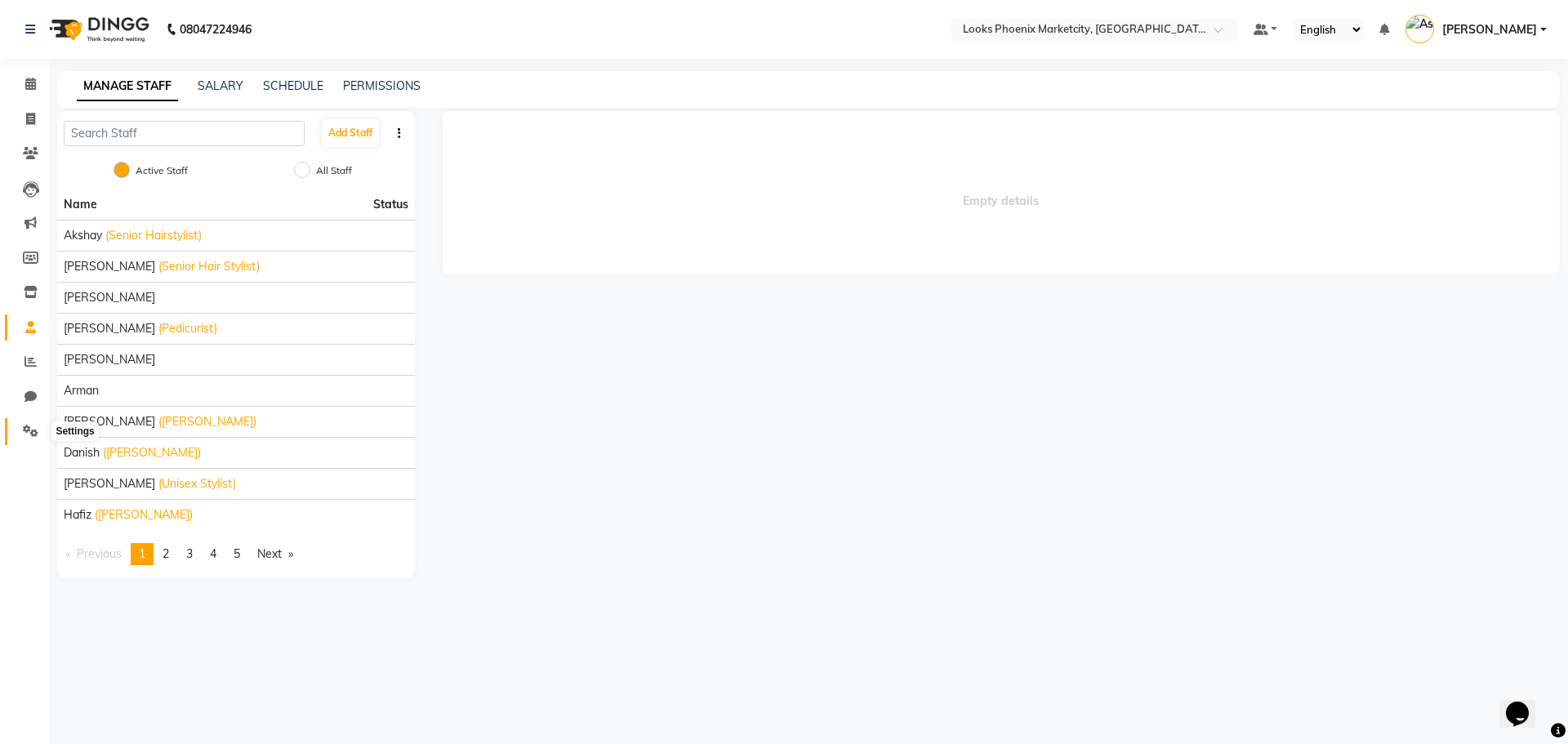
click at [37, 430] on icon at bounding box center [31, 431] width 16 height 12
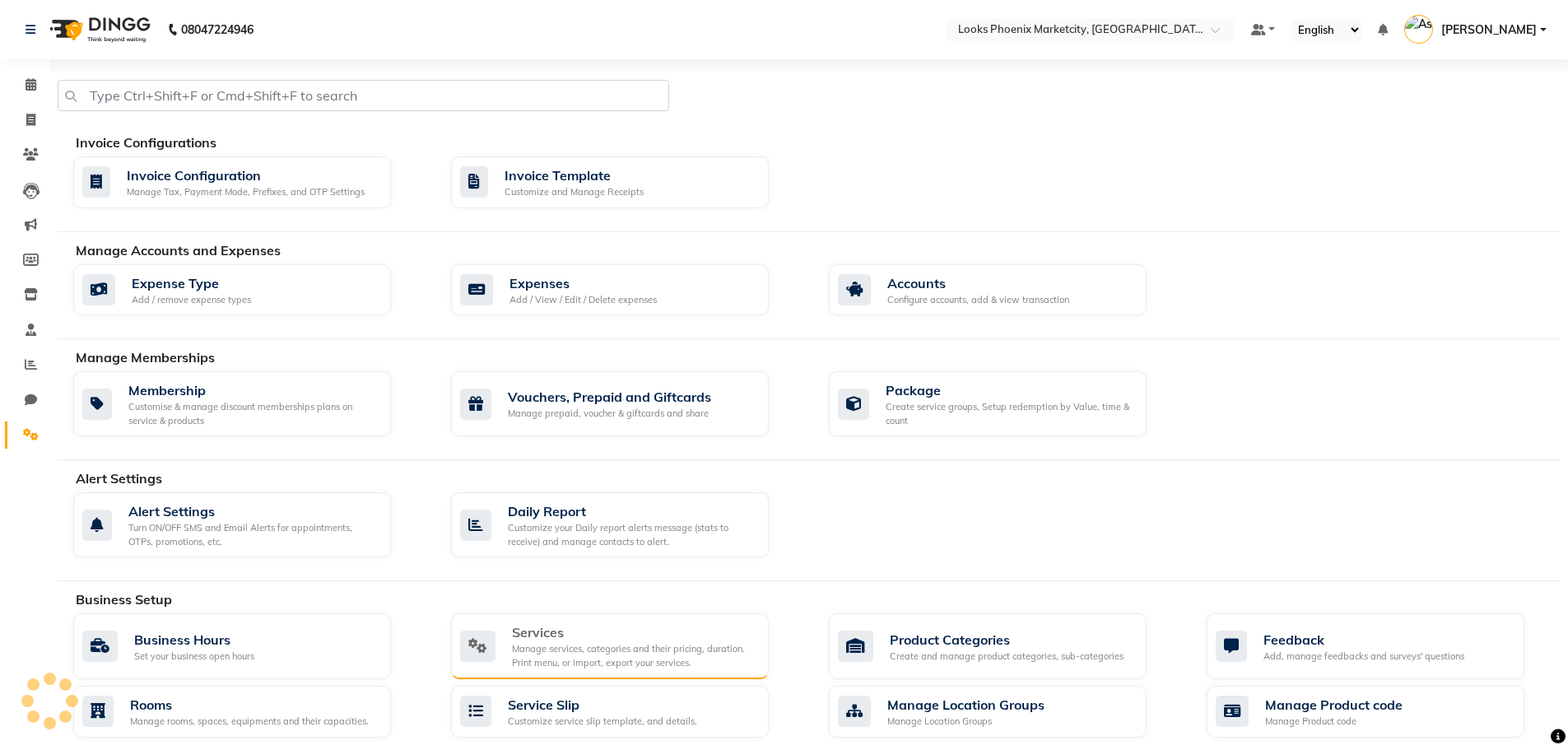
click at [550, 631] on div "Services" at bounding box center [634, 632] width 244 height 20
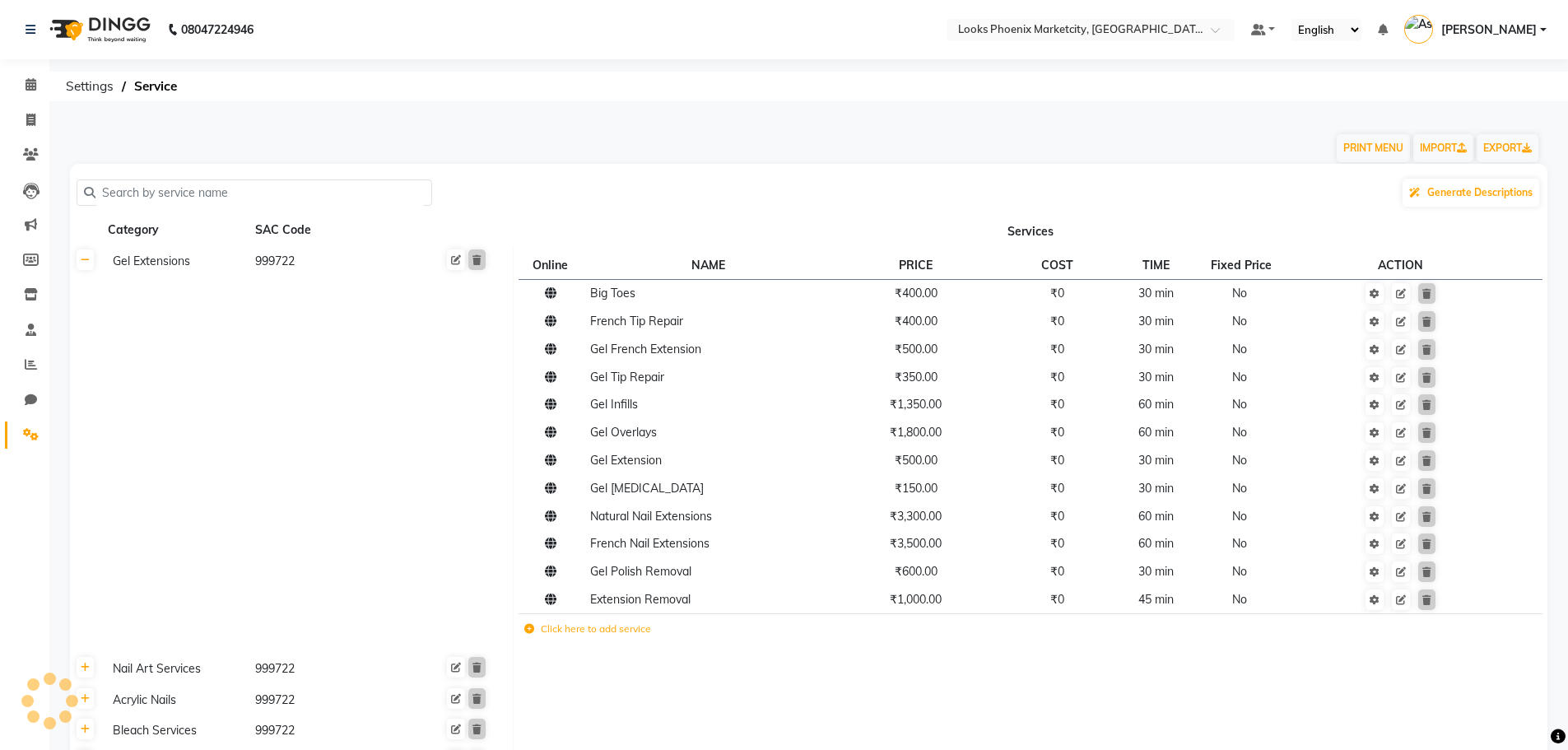
click at [246, 198] on input "text" at bounding box center [260, 193] width 329 height 25
type input "bomb"
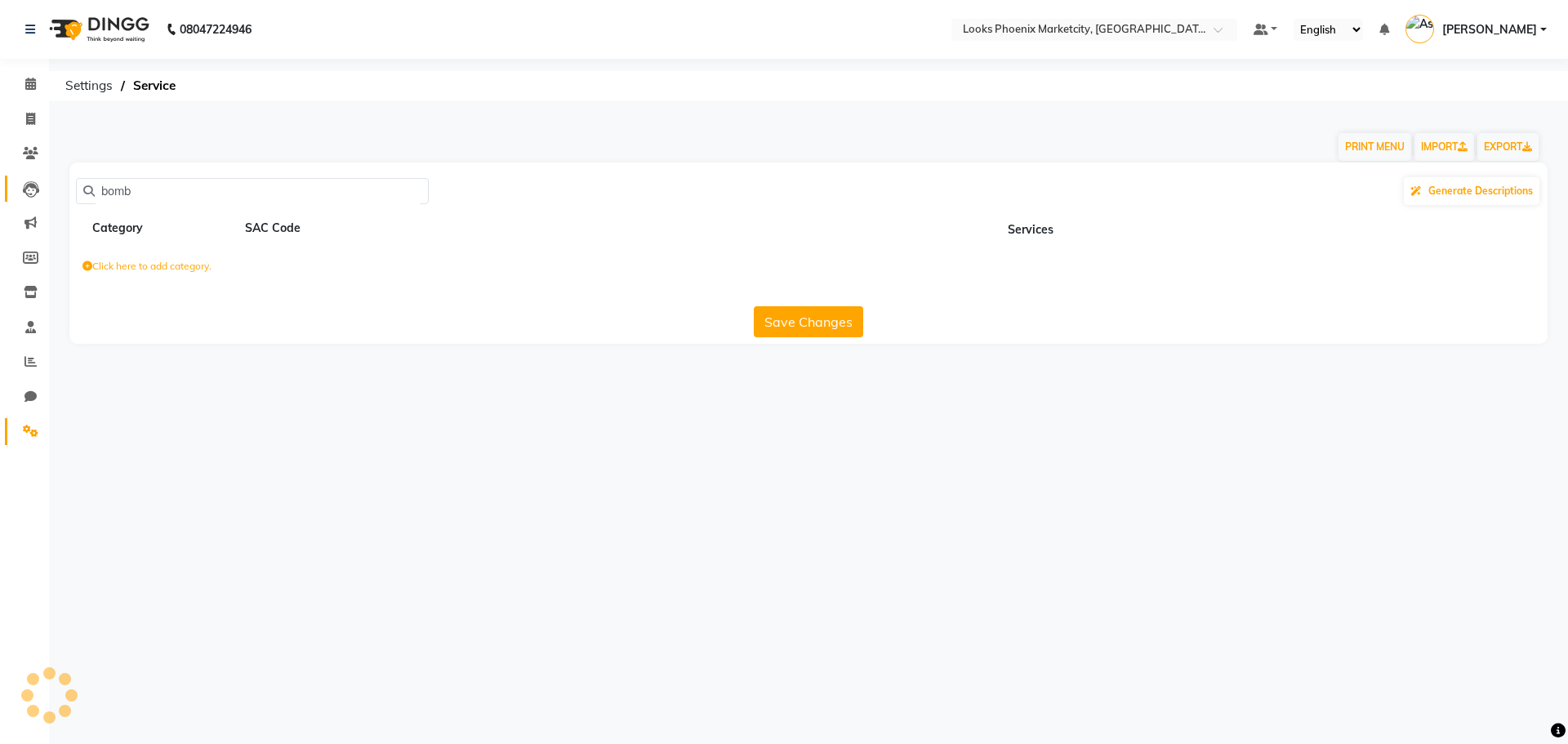
click at [38, 193] on app-home "08047224946 Select Location × Looks Phoenix Marketcity, Pune, Maharashtra Defau…" at bounding box center [784, 184] width 1568 height 369
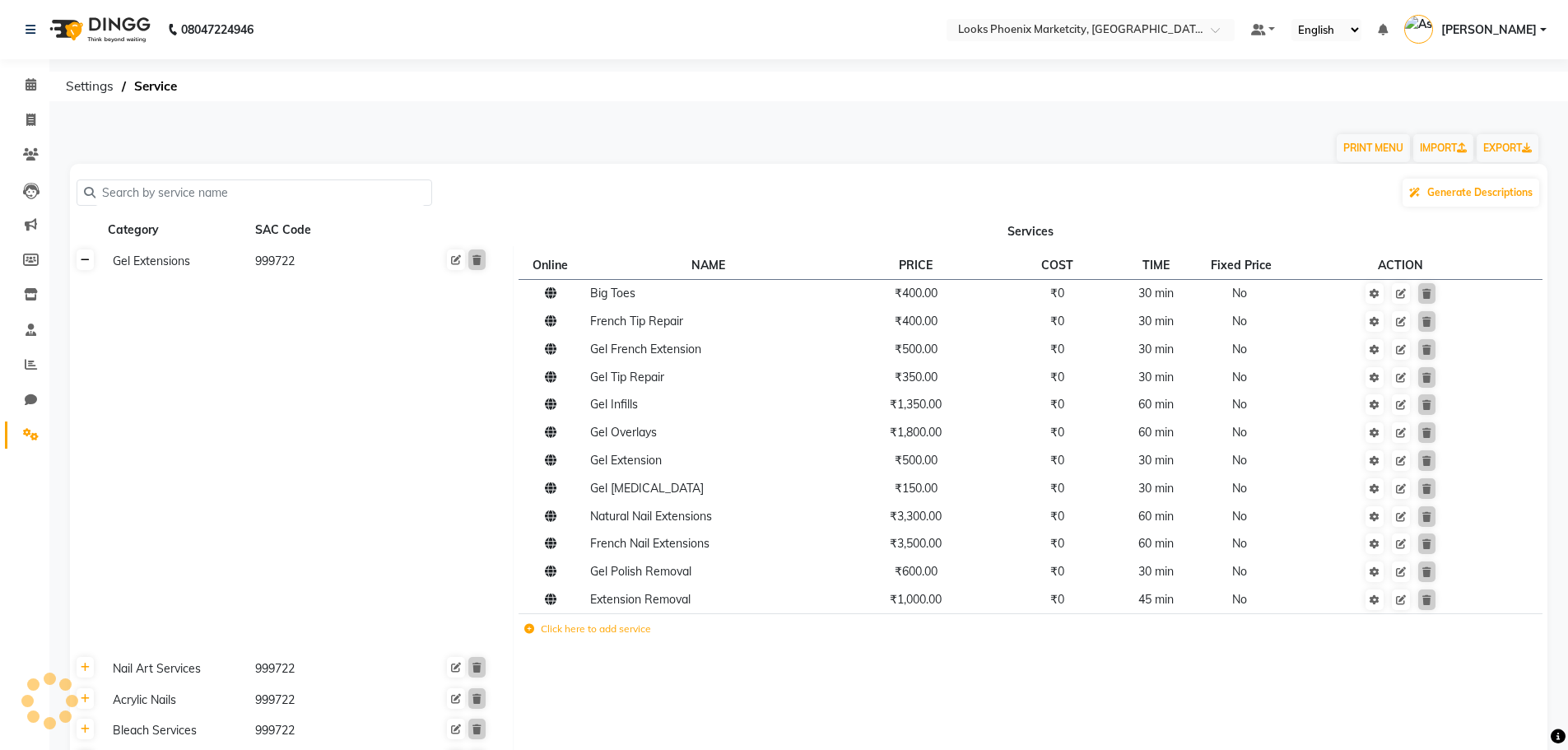
click at [82, 269] on link at bounding box center [85, 260] width 17 height 21
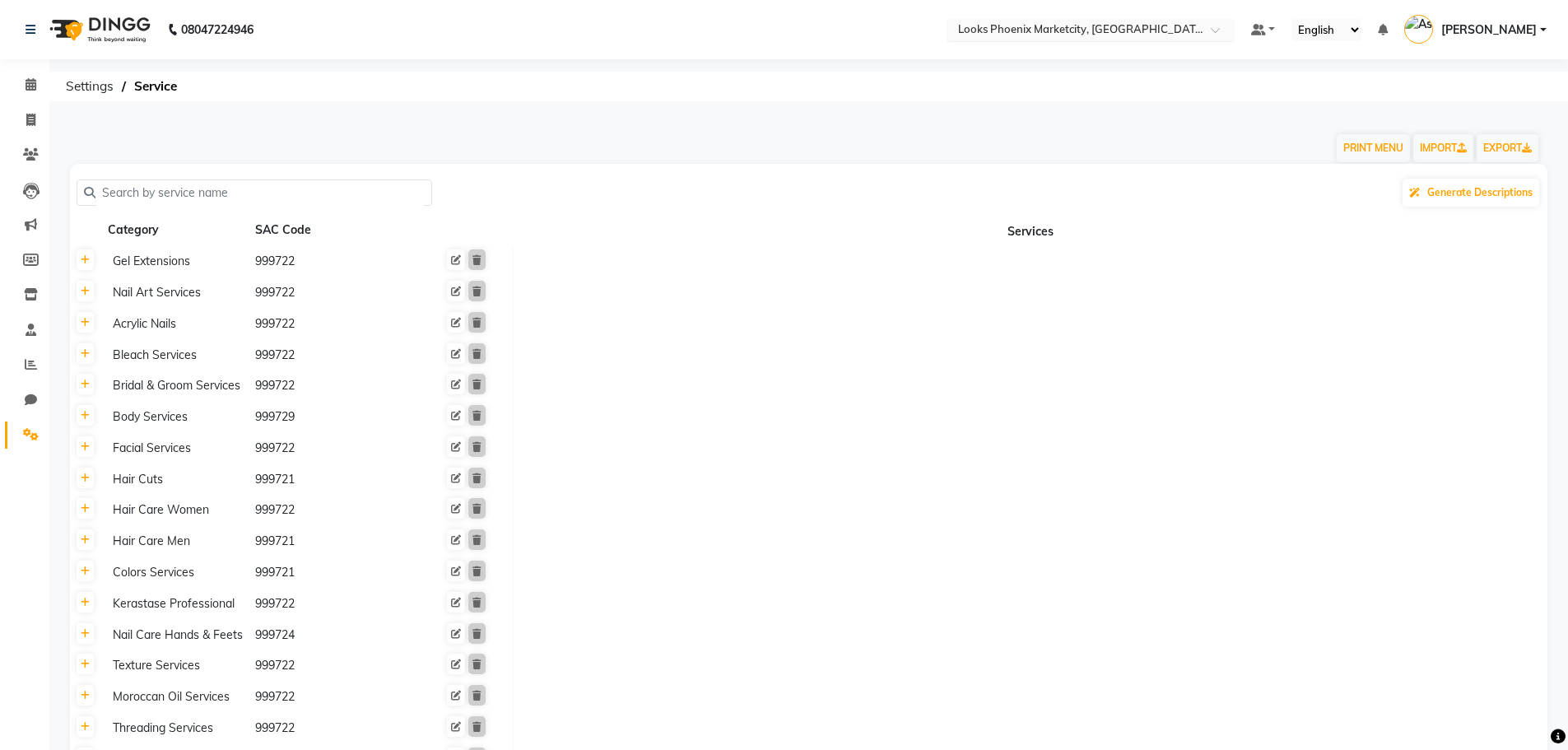
drag, startPoint x: 1044, startPoint y: 41, endPoint x: 1051, endPoint y: 25, distance: 17.5
click at [1044, 41] on nav "08047224946 Select Location × Looks Phoenix Marketcity, Pune, Maharashtra Defau…" at bounding box center [784, 30] width 1568 height 59
click at [1053, 23] on input "text" at bounding box center [1074, 31] width 239 height 16
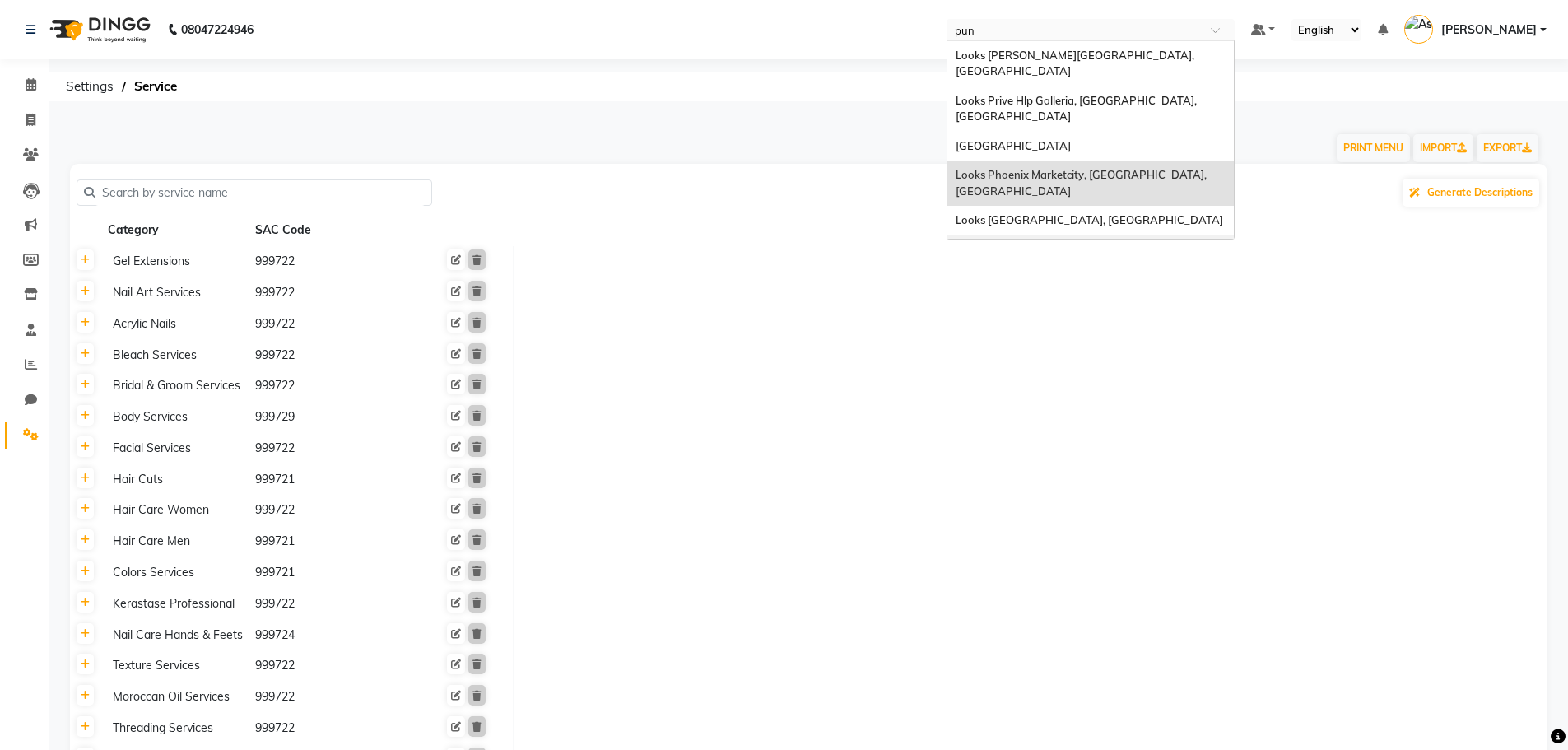
type input "pune"
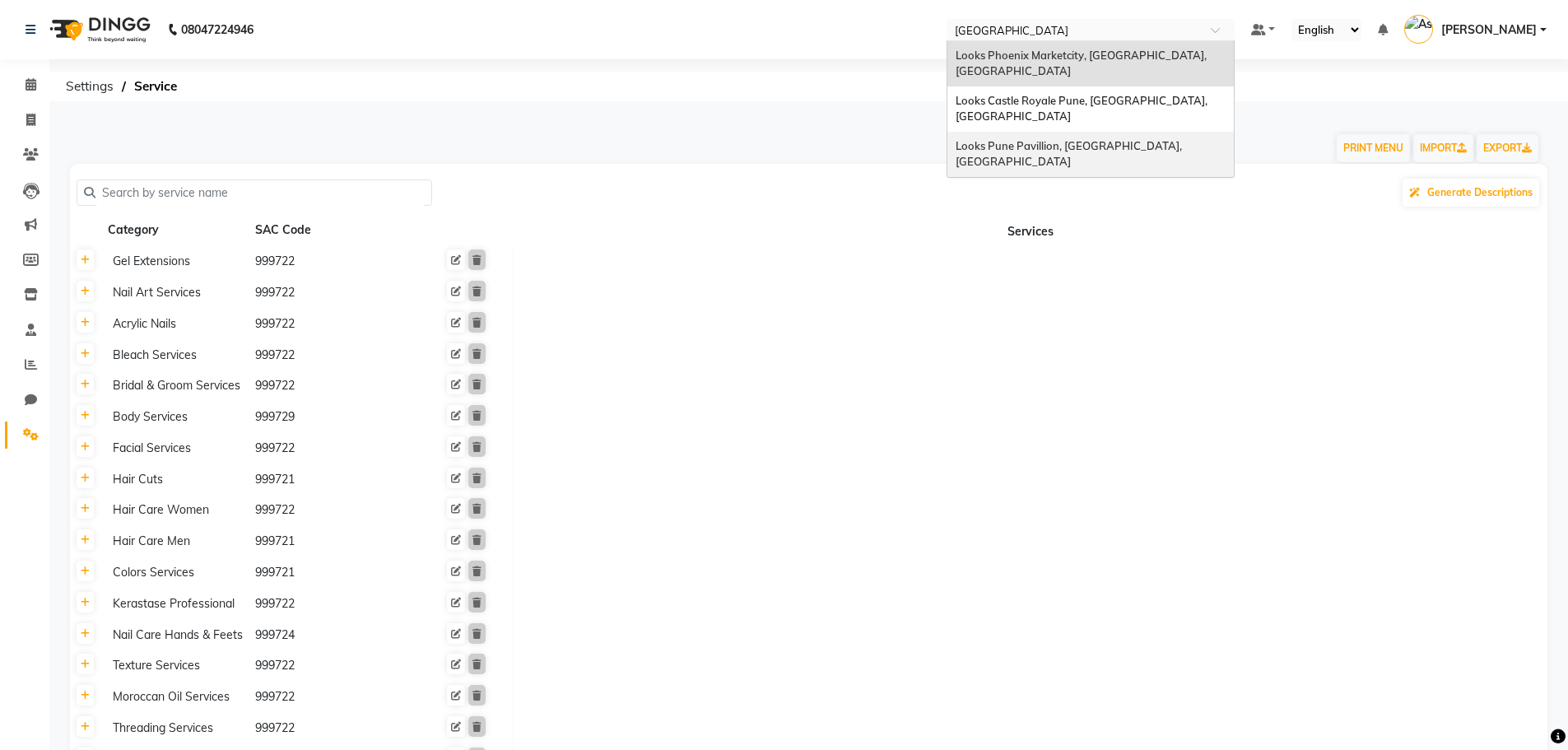
click at [1056, 139] on span "Looks Pune Pavillion, [GEOGRAPHIC_DATA], [GEOGRAPHIC_DATA]" at bounding box center [1071, 154] width 229 height 30
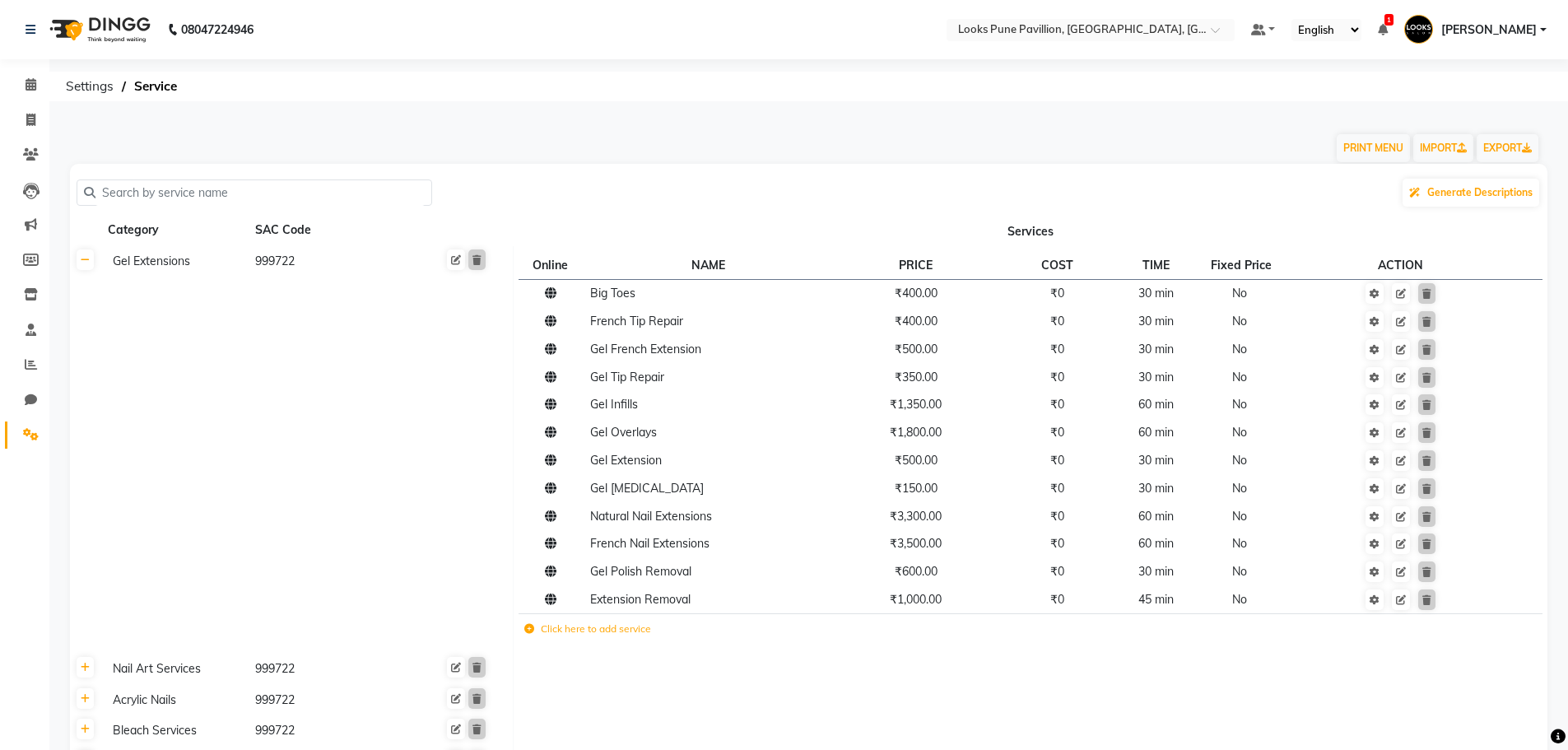
click at [223, 196] on input "text" at bounding box center [260, 193] width 329 height 25
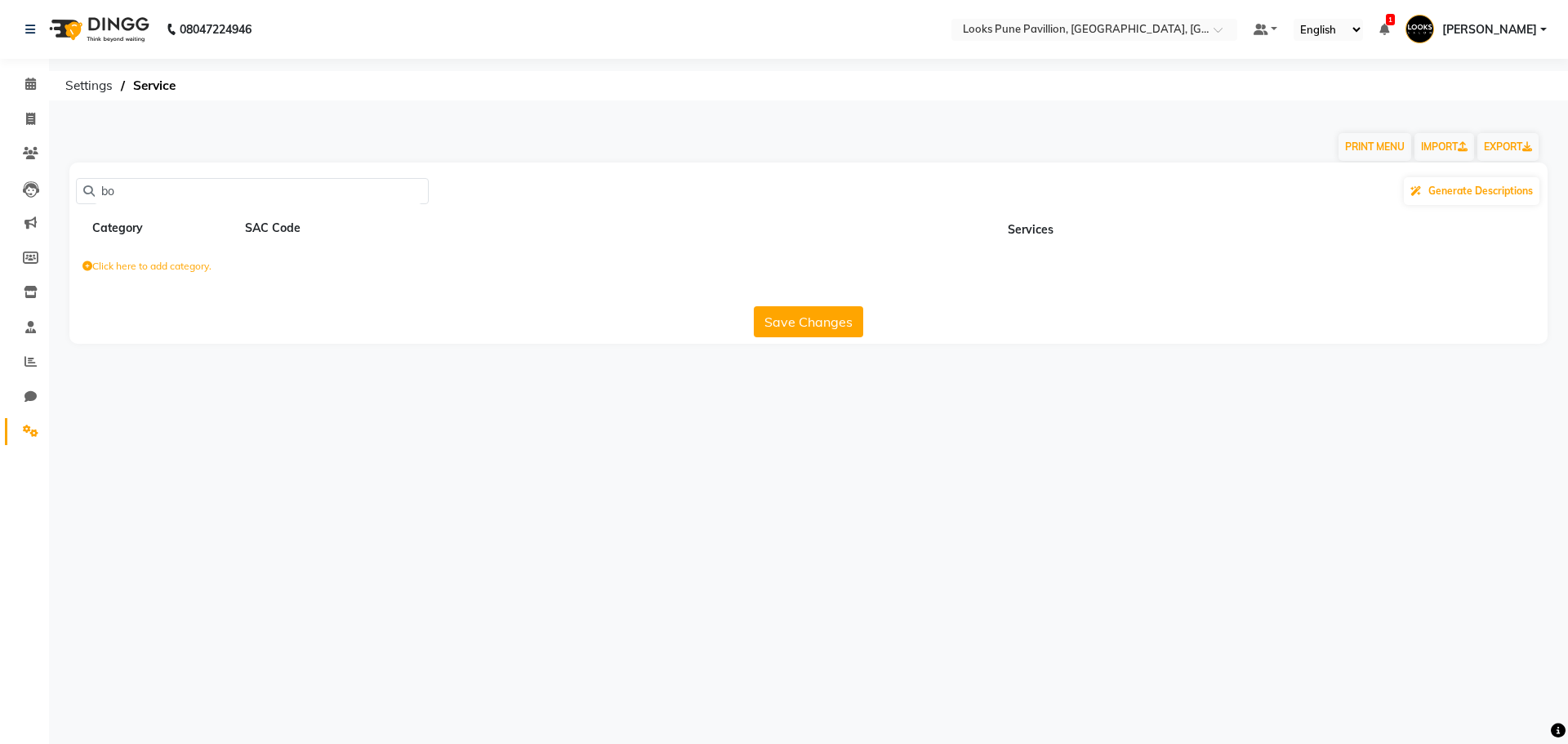
type input "b"
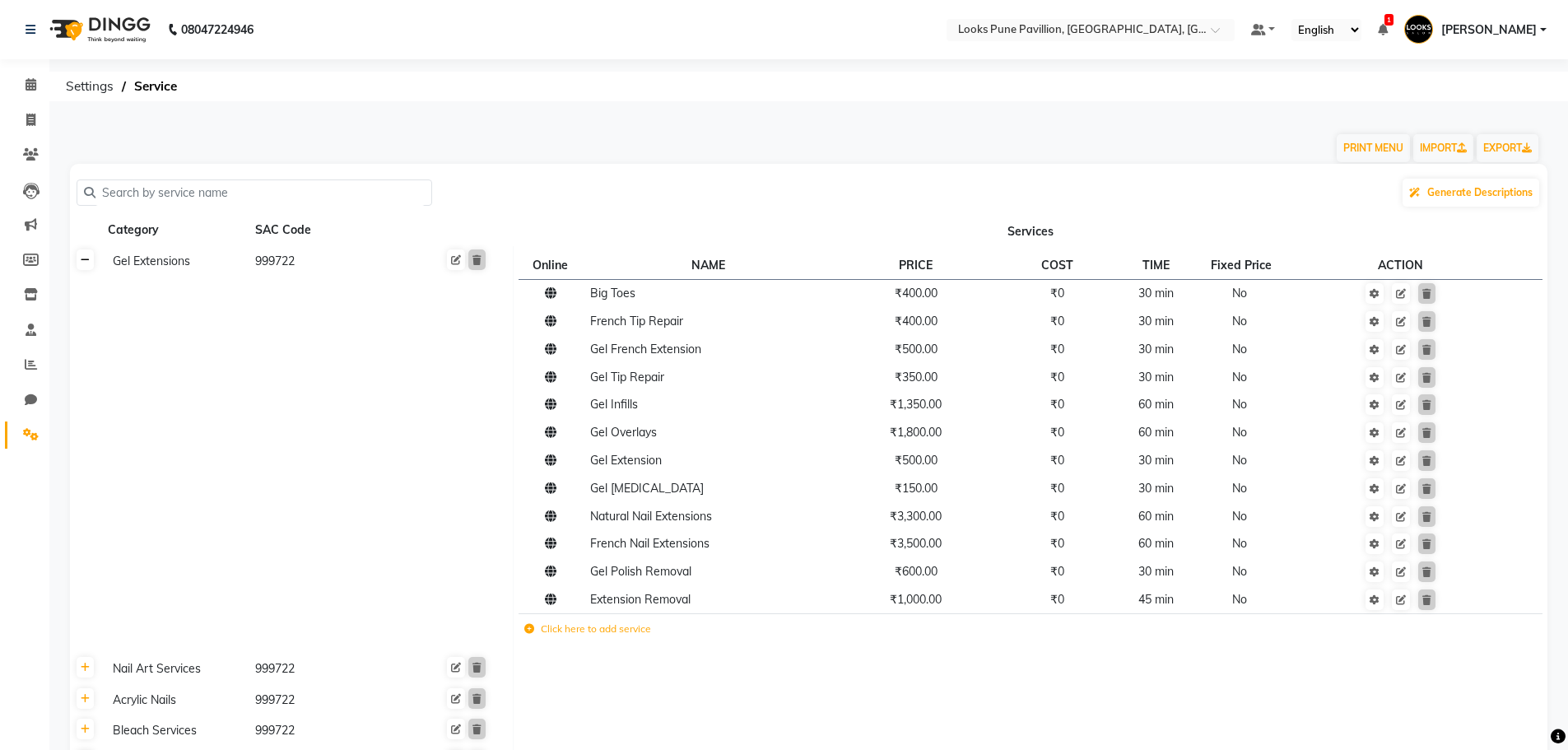
click at [87, 262] on icon at bounding box center [85, 260] width 9 height 10
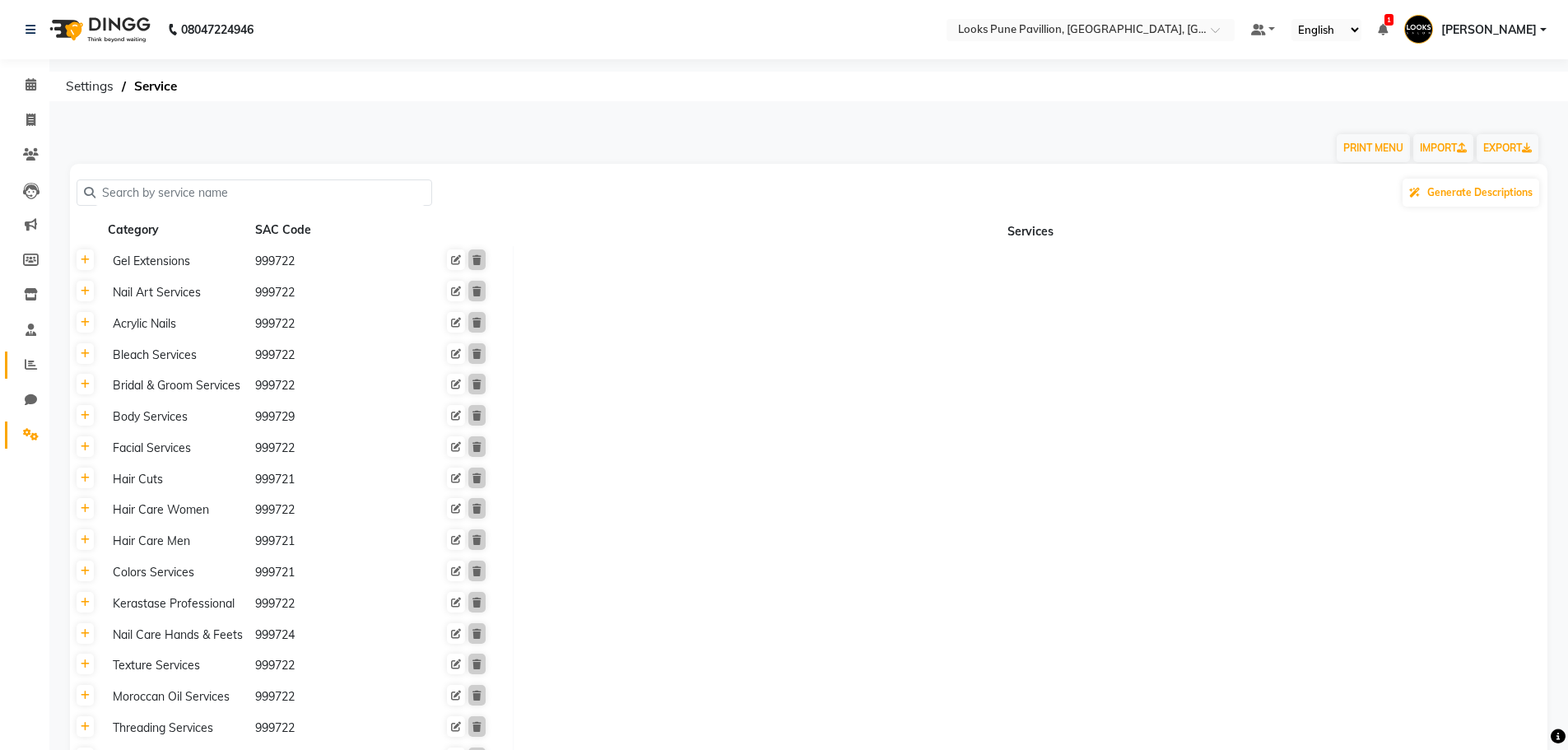
click at [26, 365] on icon at bounding box center [30, 364] width 12 height 12
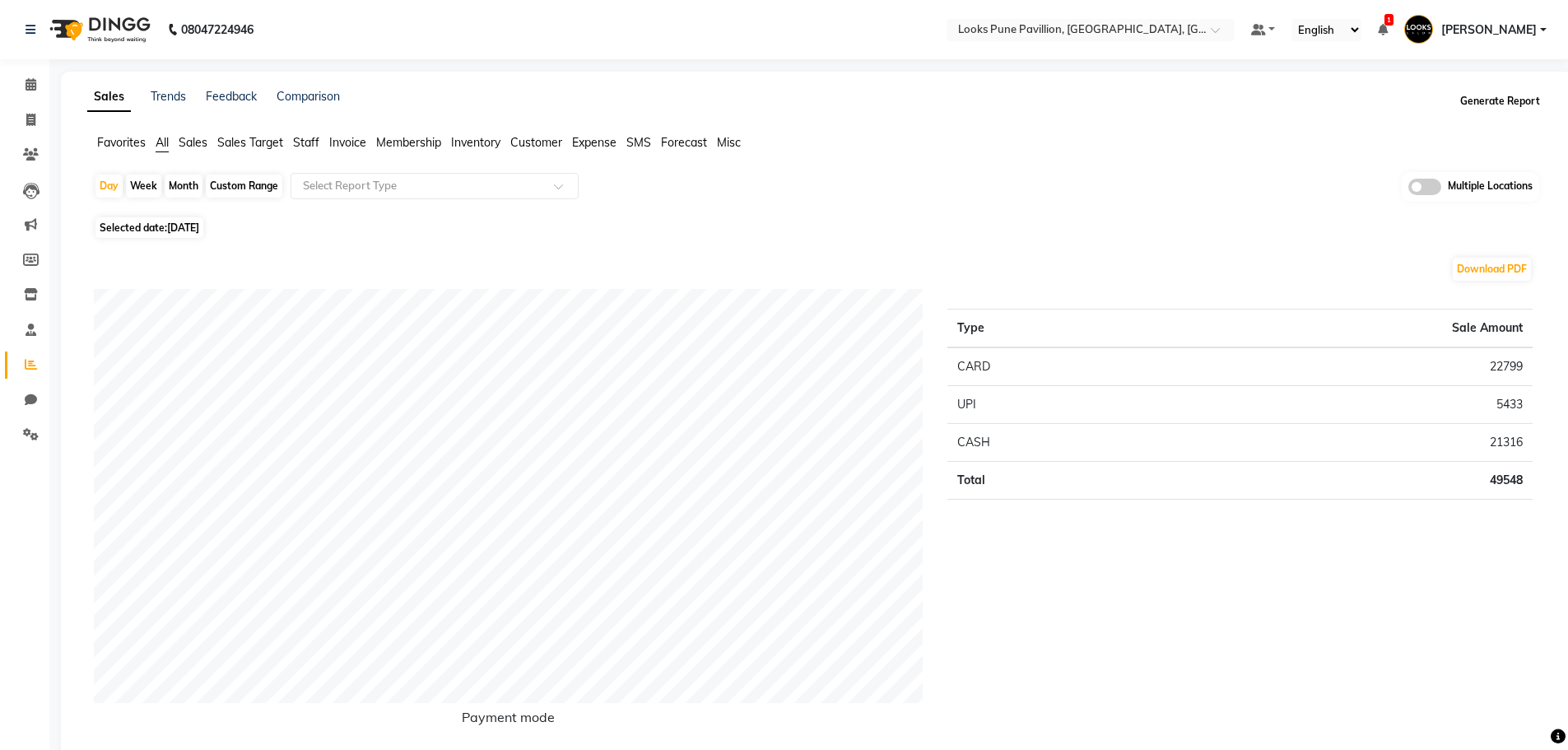
click at [1505, 97] on button "Generate Report" at bounding box center [1499, 101] width 88 height 23
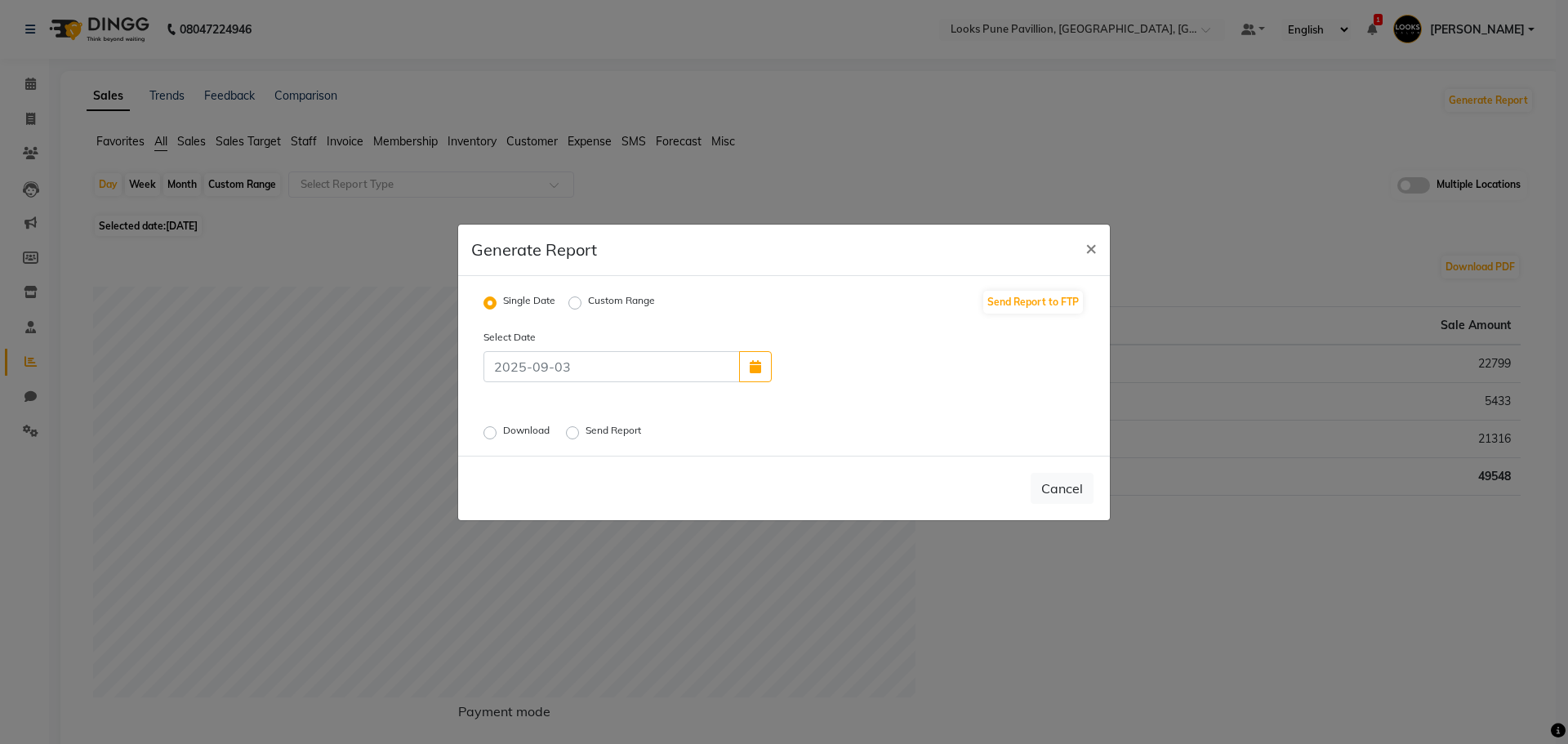
click at [588, 300] on label "Custom Range" at bounding box center [622, 302] width 67 height 20
click at [572, 300] on input "Custom Range" at bounding box center [577, 301] width 11 height 11
radio input "true"
select select "9"
select select "2025"
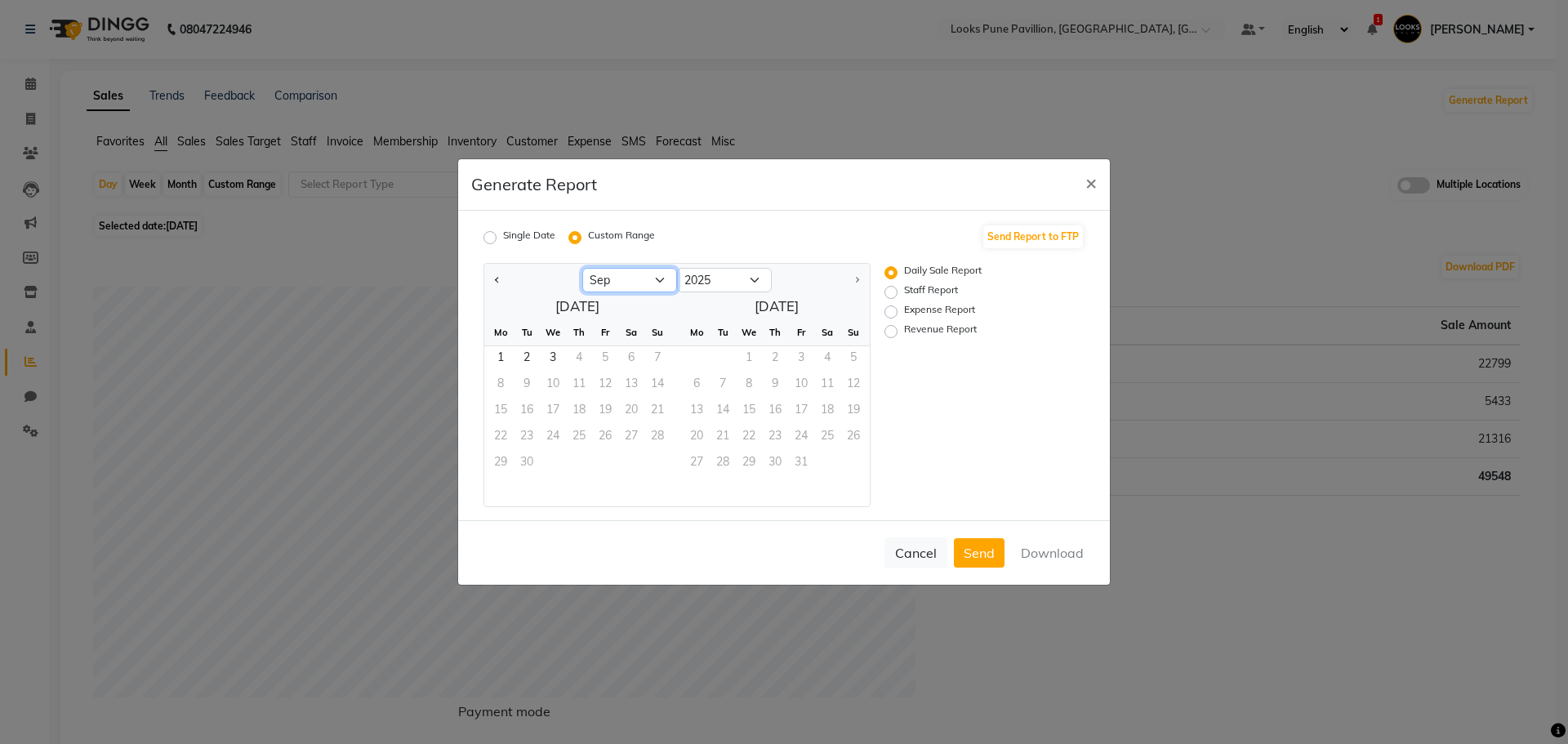
click at [628, 284] on select "Jan Feb Mar Apr May Jun Jul Aug Sep" at bounding box center [630, 280] width 95 height 24
select select "8"
click at [582, 268] on select "Jan Feb Mar Apr May Jun Jul Aug Sep" at bounding box center [630, 280] width 95 height 24
click at [601, 359] on span "1" at bounding box center [605, 359] width 26 height 26
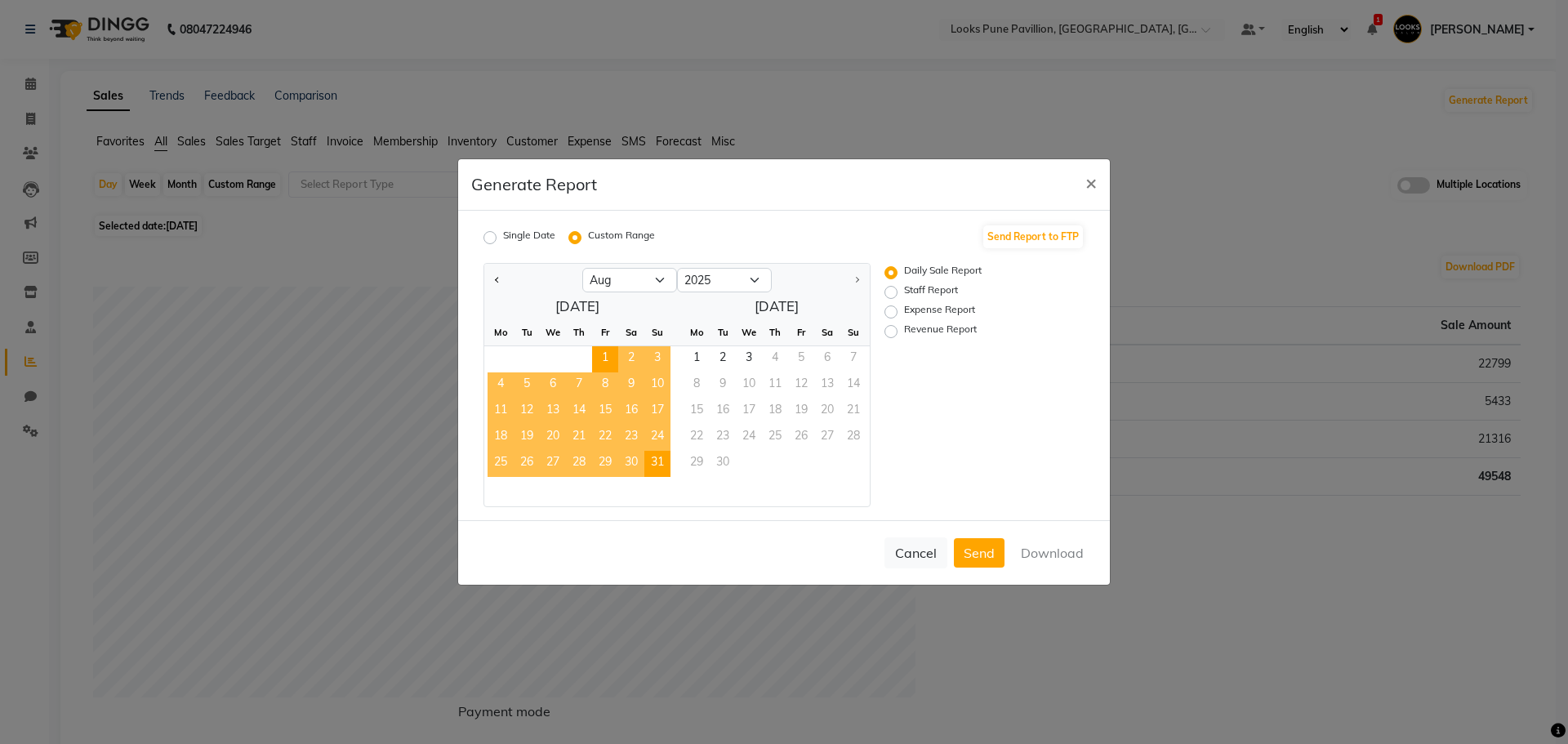
drag, startPoint x: 656, startPoint y: 466, endPoint x: 966, endPoint y: 329, distance: 338.9
click at [658, 464] on span "31" at bounding box center [657, 463] width 26 height 26
click at [941, 297] on label "Staff Report" at bounding box center [930, 292] width 54 height 20
click at [899, 297] on input "Staff Report" at bounding box center [893, 292] width 11 height 11
radio input "true"
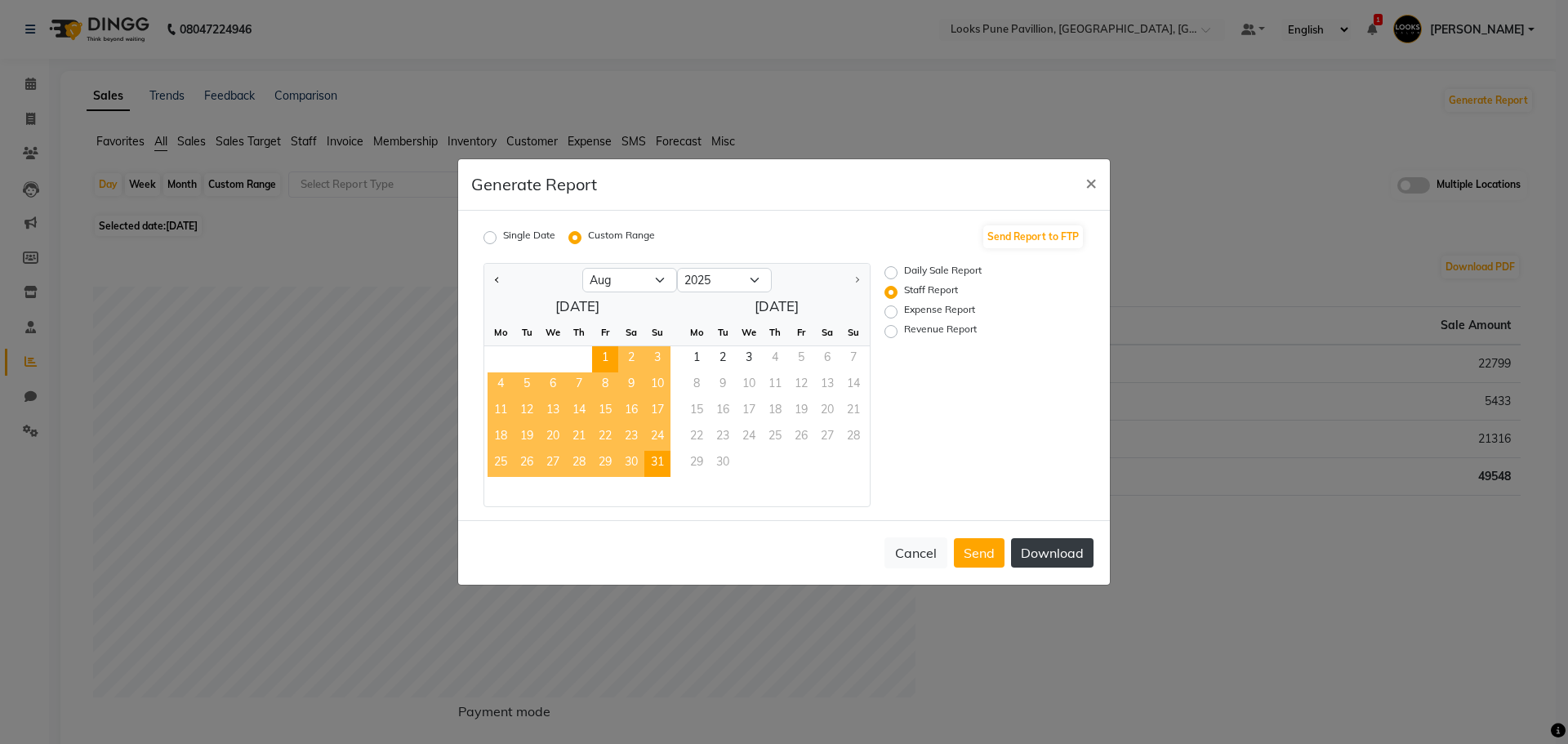
click at [1062, 547] on button "Download" at bounding box center [1053, 553] width 83 height 29
click at [1086, 187] on span "×" at bounding box center [1091, 182] width 11 height 24
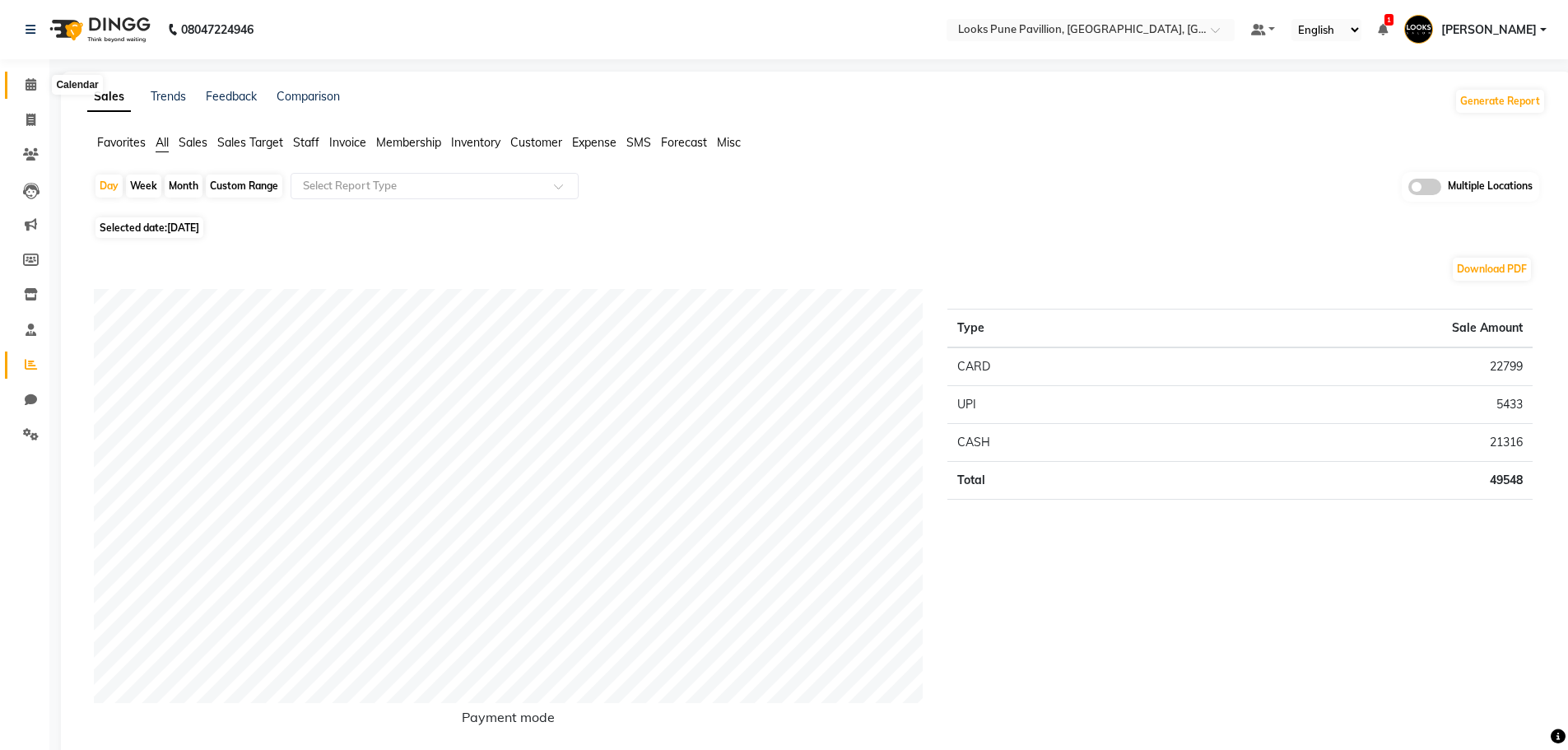
drag, startPoint x: 35, startPoint y: 79, endPoint x: 194, endPoint y: 16, distance: 171.0
click at [35, 79] on icon at bounding box center [30, 84] width 10 height 12
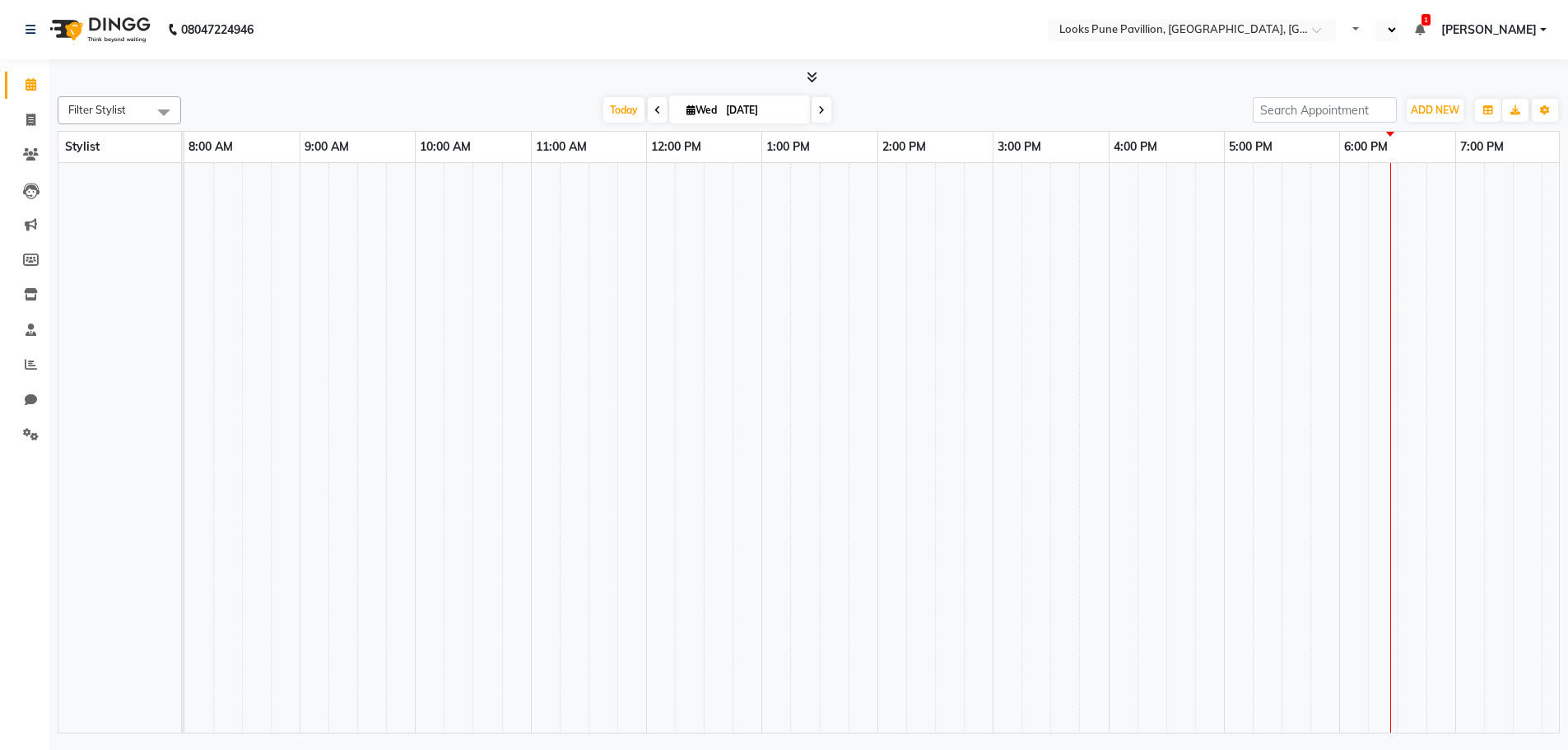
select select "en"
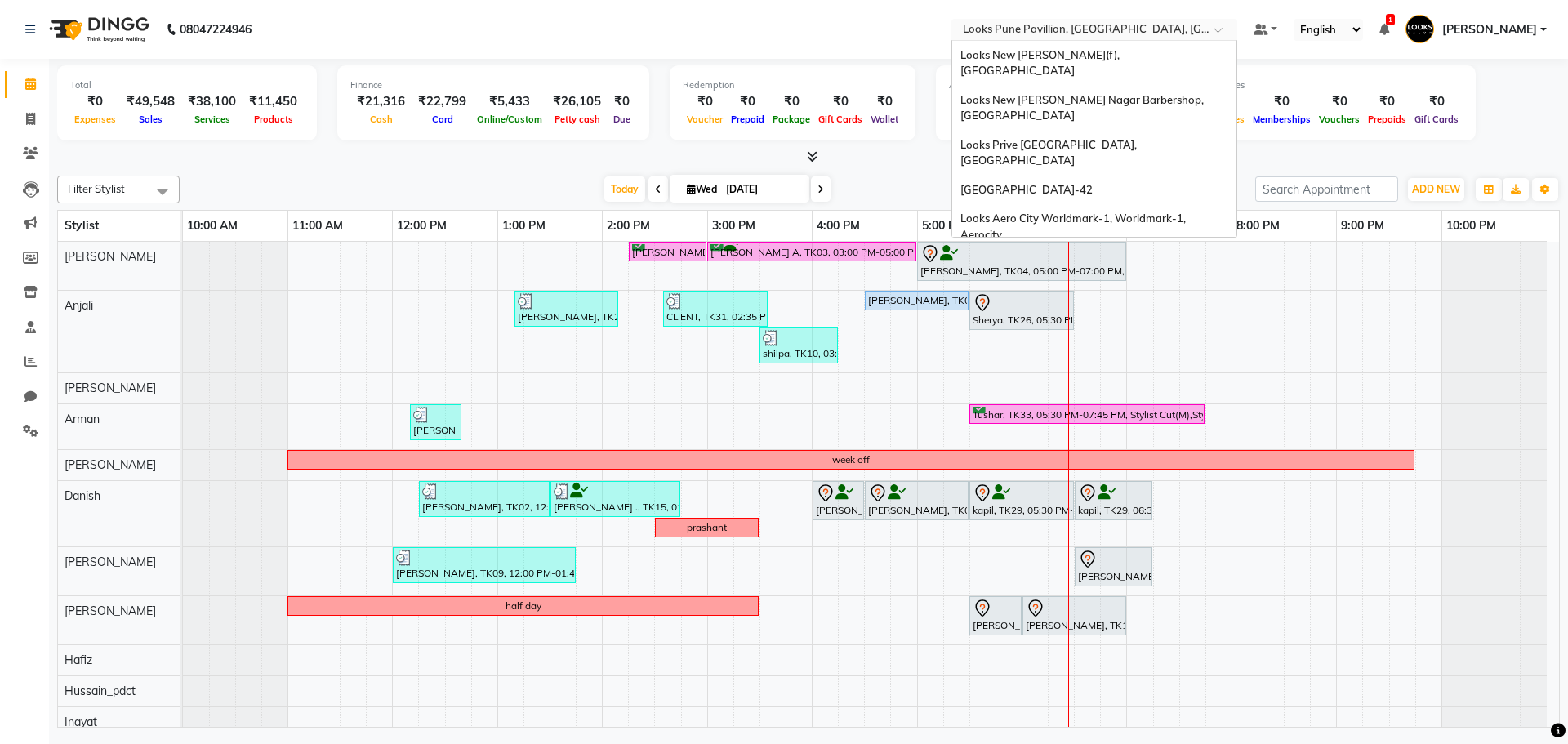
click at [1094, 36] on input "text" at bounding box center [1078, 31] width 237 height 16
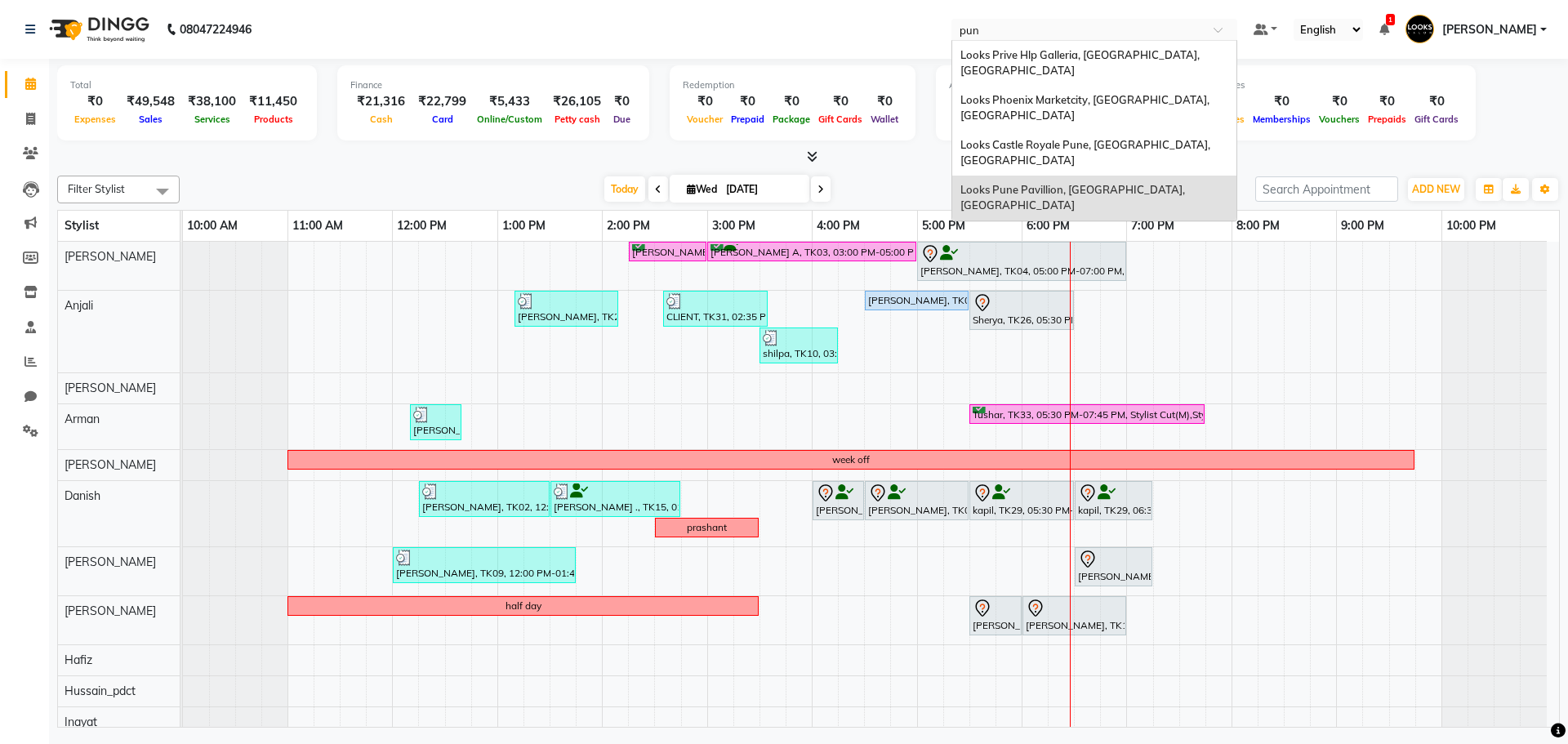
type input "pun"
